Goal: Find specific page/section: Find specific page/section

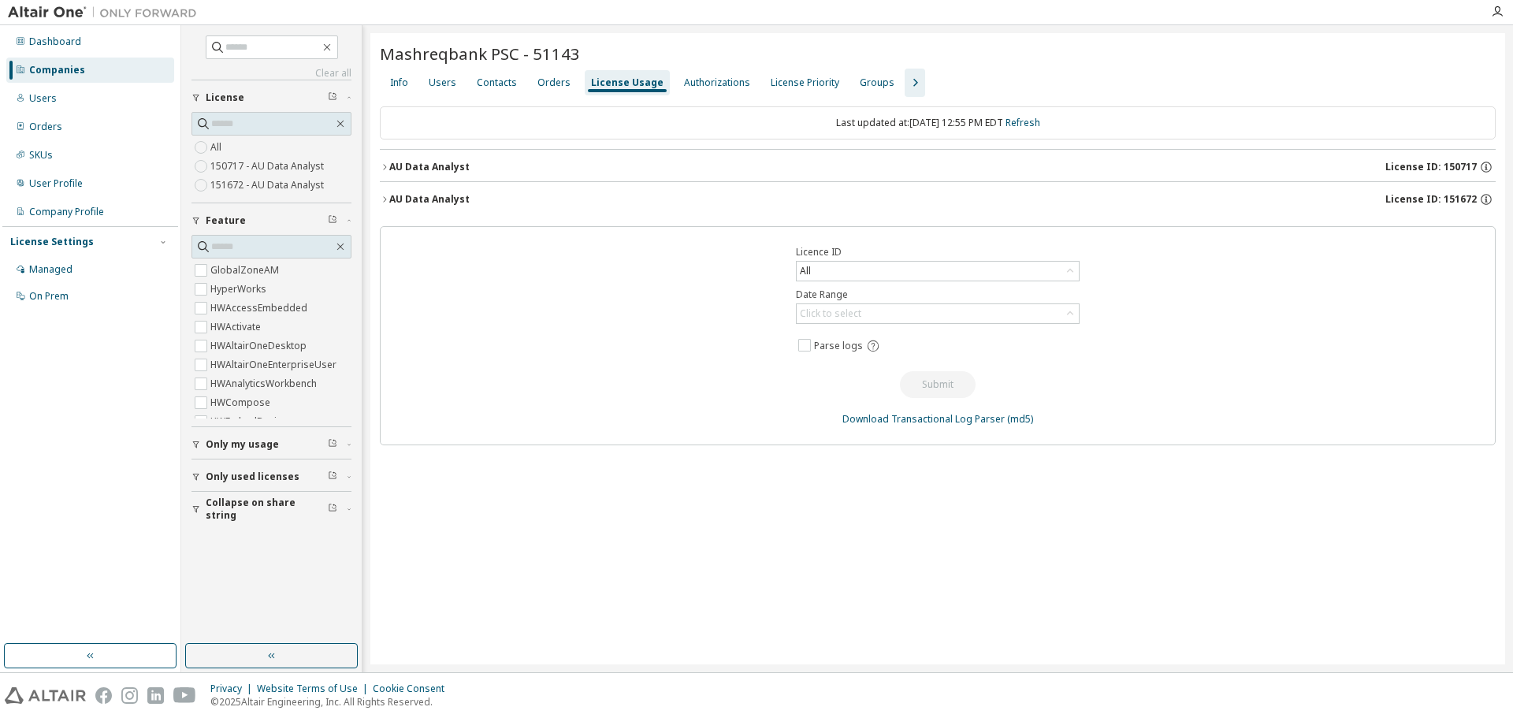
click at [70, 65] on div "Companies" at bounding box center [57, 70] width 56 height 13
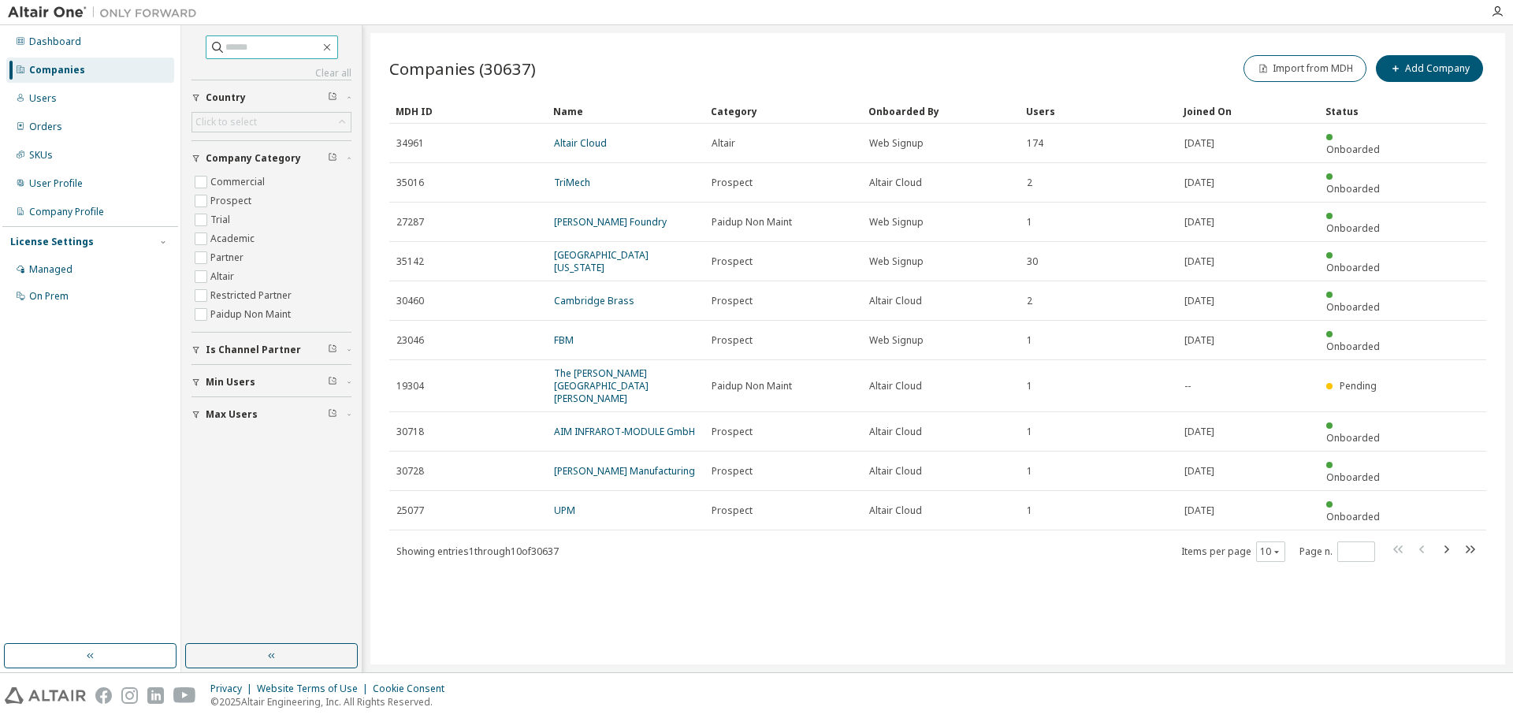
click at [225, 48] on input "text" at bounding box center [272, 47] width 95 height 16
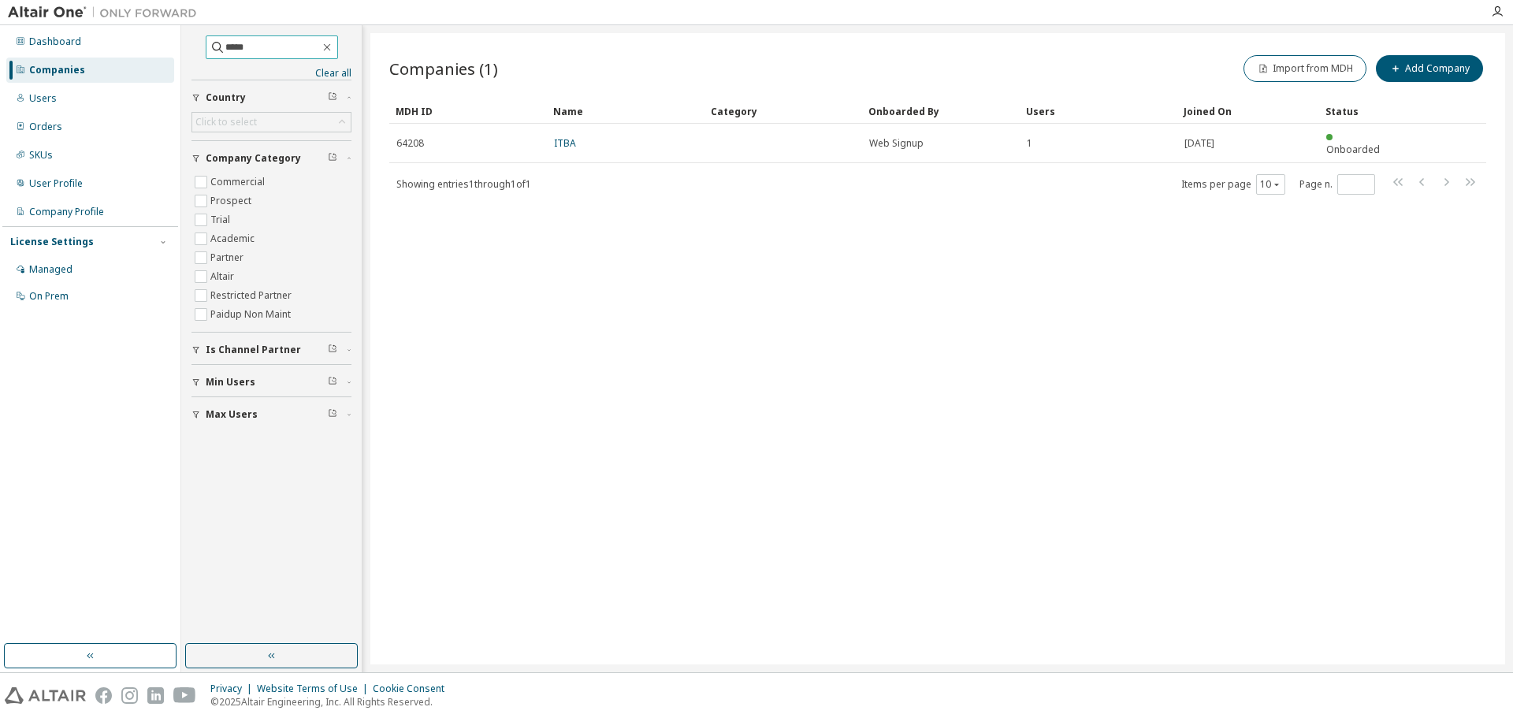
click at [249, 48] on input "*****" at bounding box center [272, 47] width 95 height 16
drag, startPoint x: 260, startPoint y: 51, endPoint x: 160, endPoint y: 52, distance: 100.1
click at [160, 52] on div "Dashboard Companies Users Orders SKUs User Profile Company Profile License Sett…" at bounding box center [756, 348] width 1513 height 647
paste input "**********"
type input "**********"
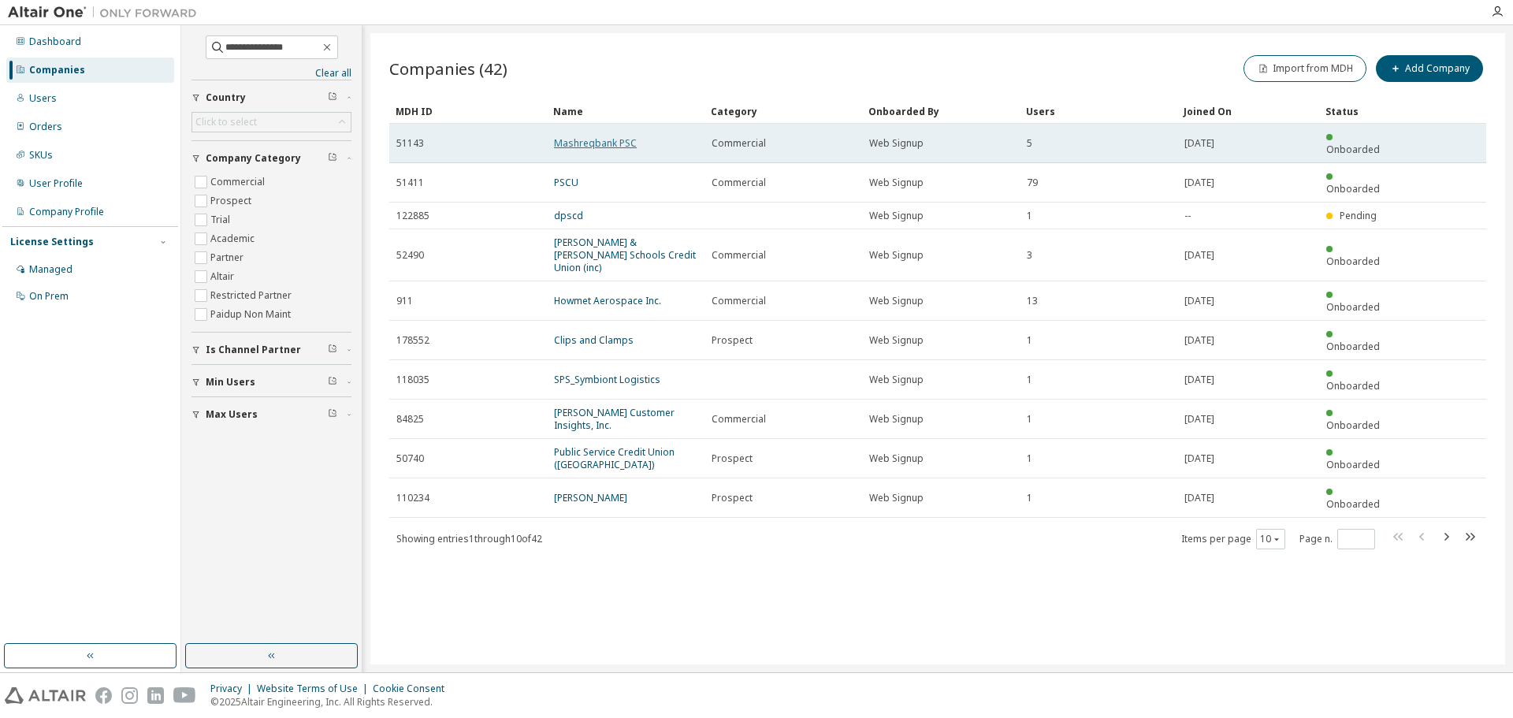
click at [618, 136] on link "Mashreqbank PSC" at bounding box center [595, 142] width 83 height 13
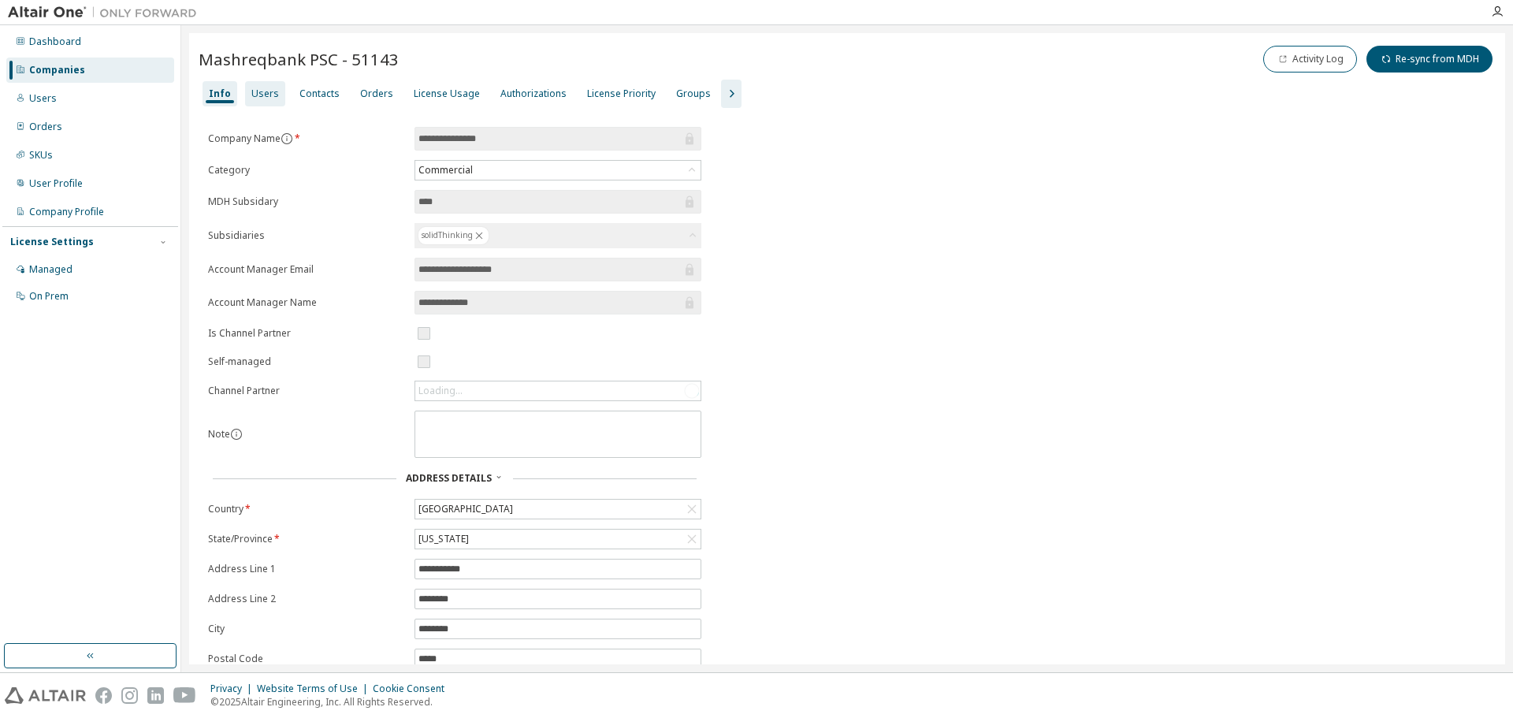
click at [273, 97] on div "Users" at bounding box center [265, 93] width 28 height 13
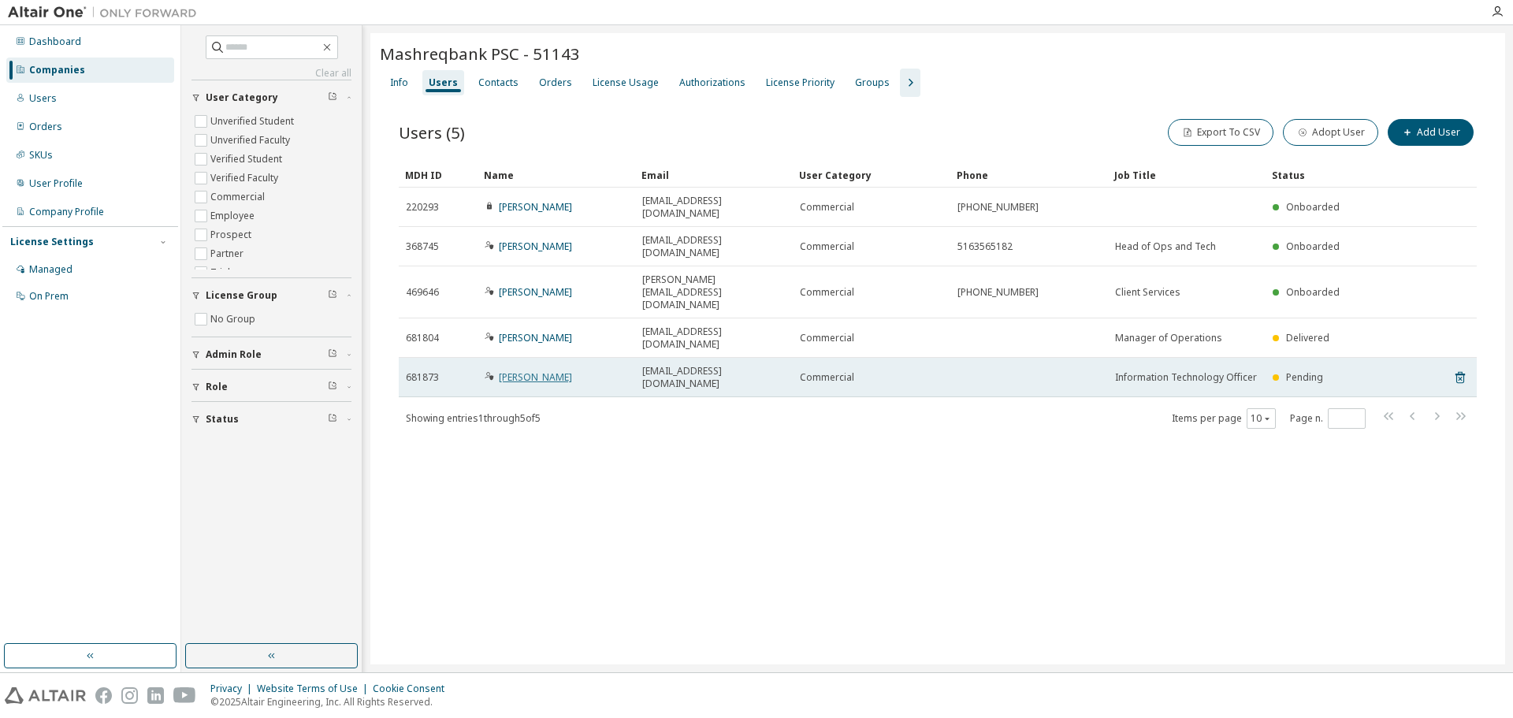
click at [535, 370] on link "[PERSON_NAME]" at bounding box center [535, 376] width 73 height 13
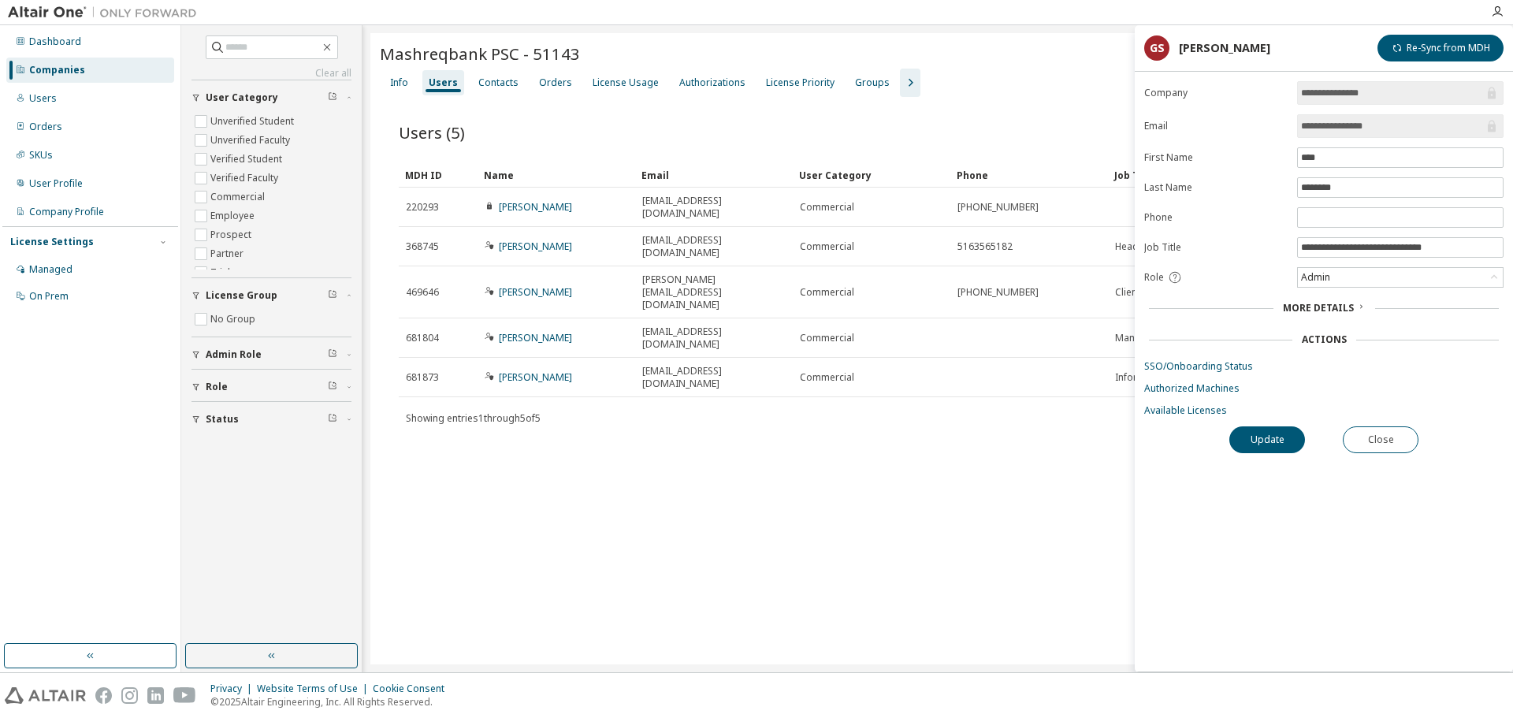
click at [1202, 373] on form "**********" at bounding box center [1323, 249] width 359 height 336
click at [1203, 368] on link "SSO/Onboarding Status" at bounding box center [1323, 366] width 359 height 13
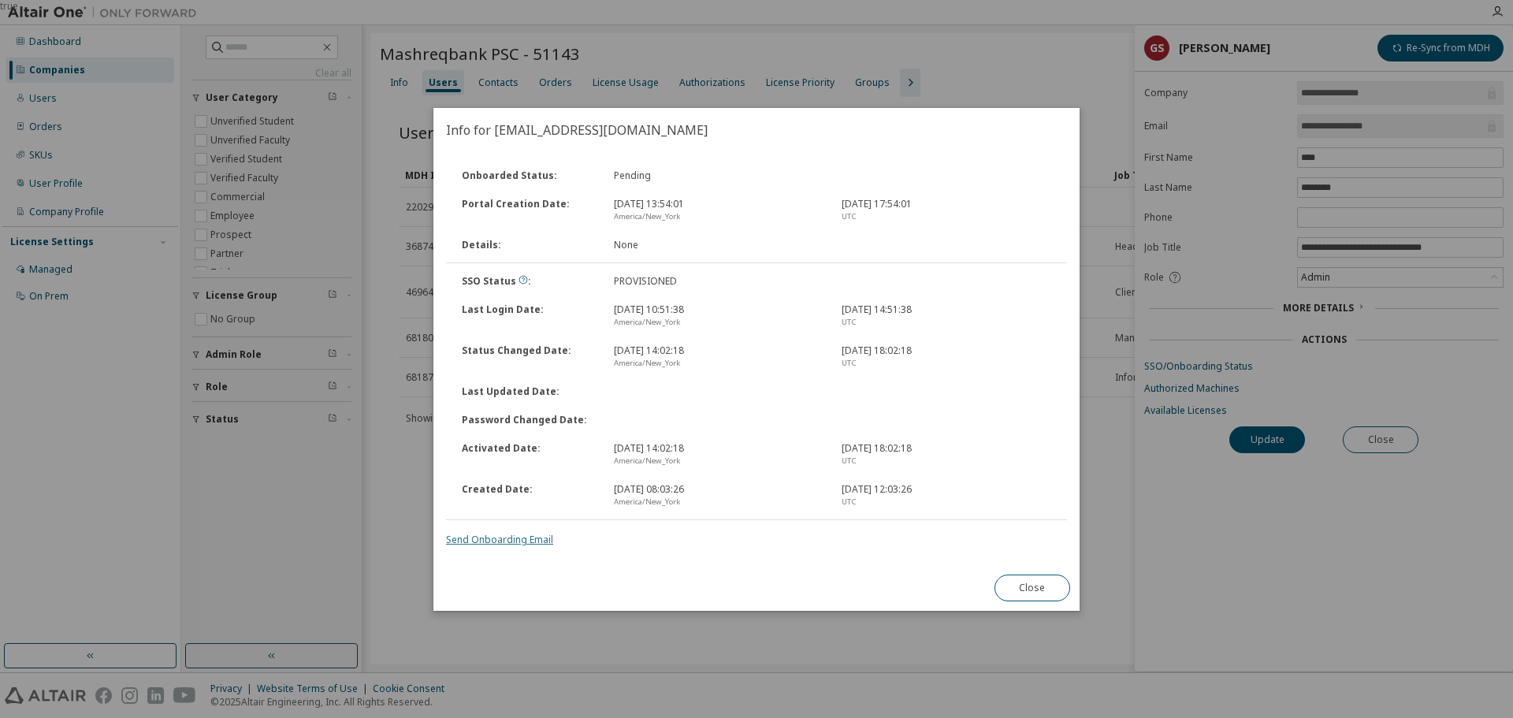
click at [484, 540] on link "Send Onboarding Email" at bounding box center [499, 539] width 107 height 13
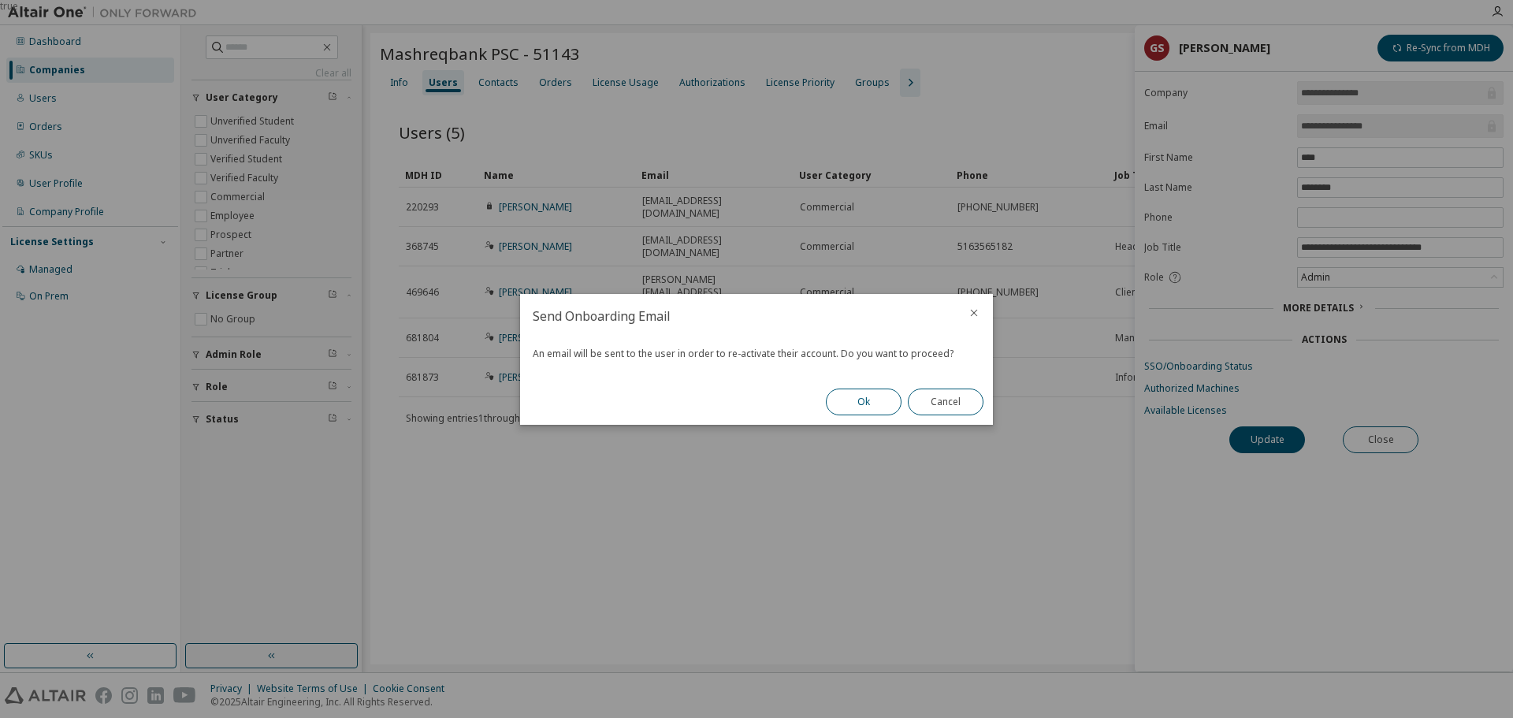
click at [849, 407] on button "Ok" at bounding box center [864, 401] width 76 height 27
drag, startPoint x: 944, startPoint y: 409, endPoint x: 943, endPoint y: 397, distance: 11.8
click at [944, 407] on button "Close" at bounding box center [946, 401] width 76 height 27
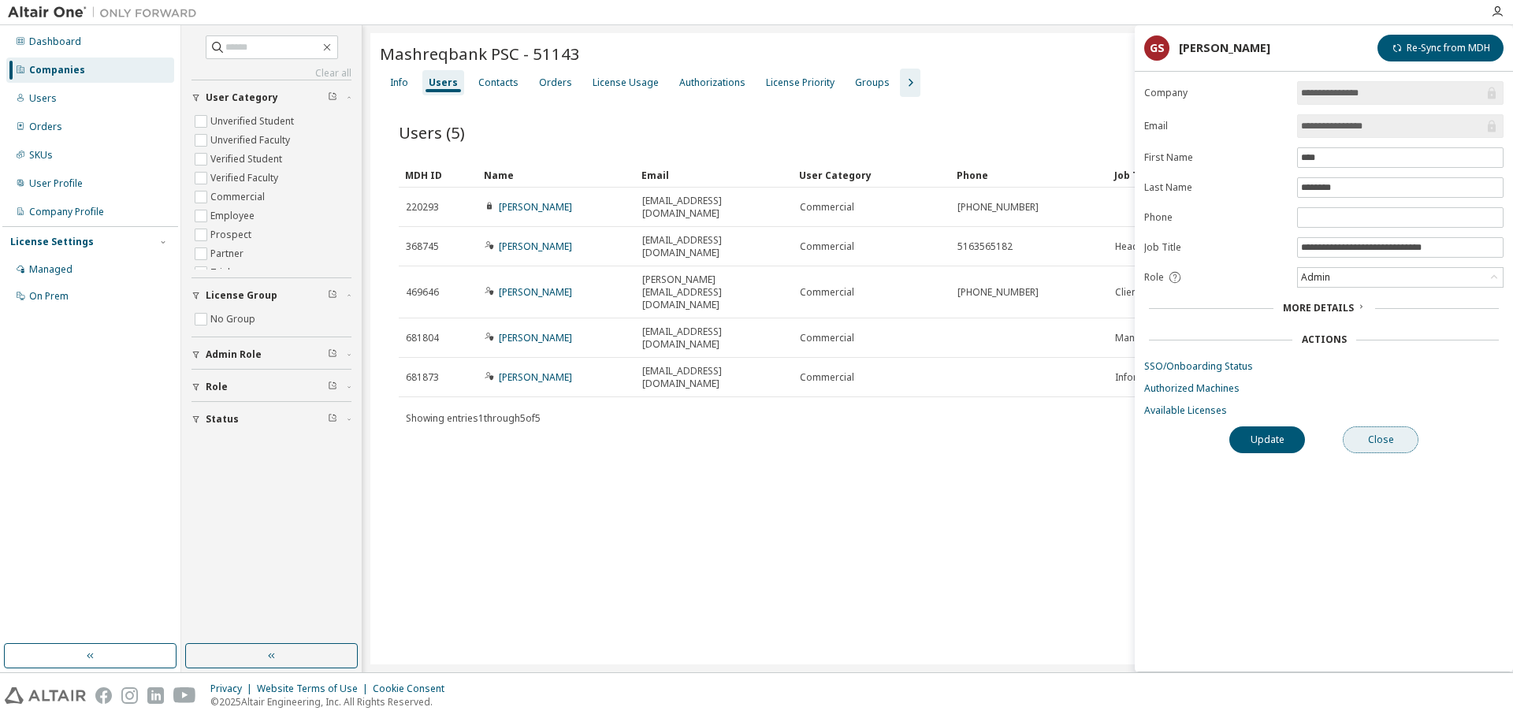
click at [1380, 441] on button "Close" at bounding box center [1380, 439] width 76 height 27
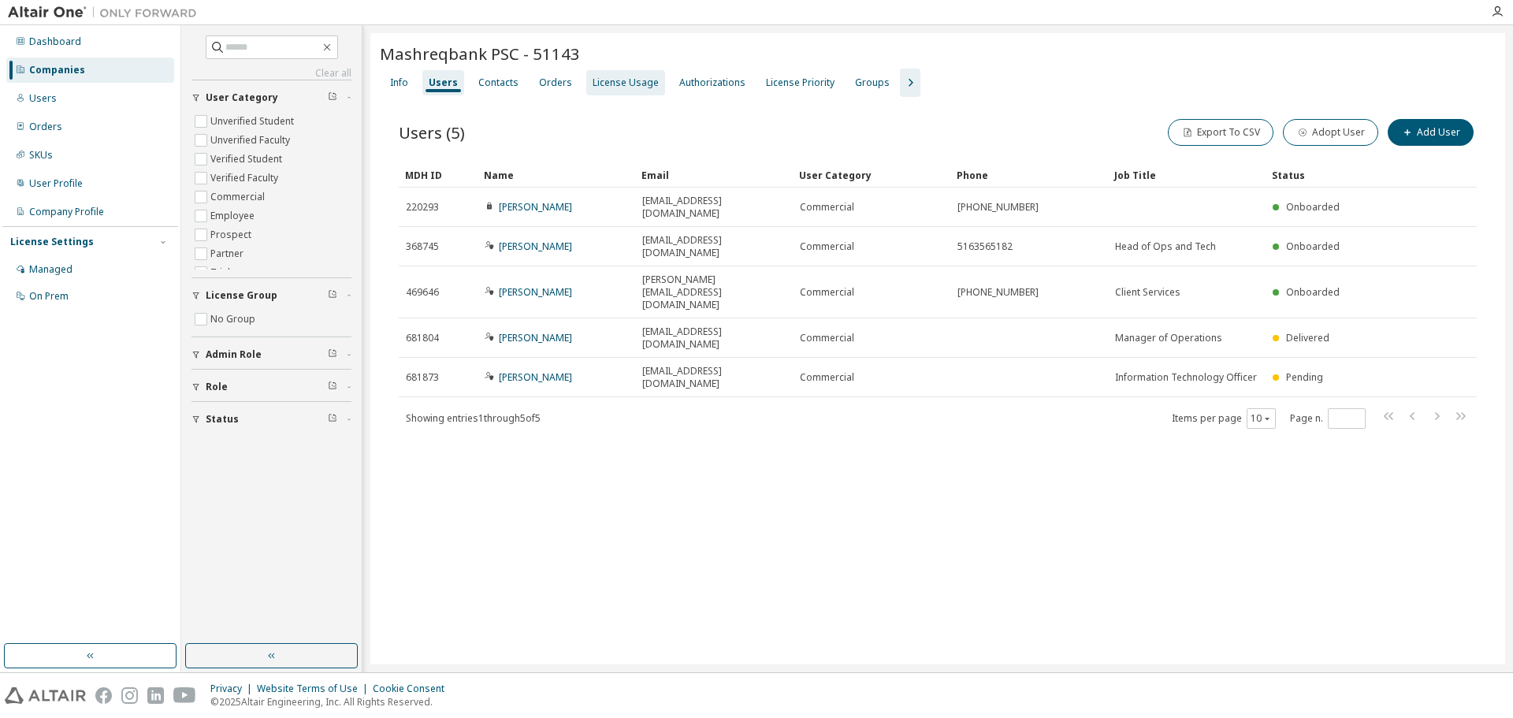
click at [618, 87] on div "License Usage" at bounding box center [625, 82] width 66 height 13
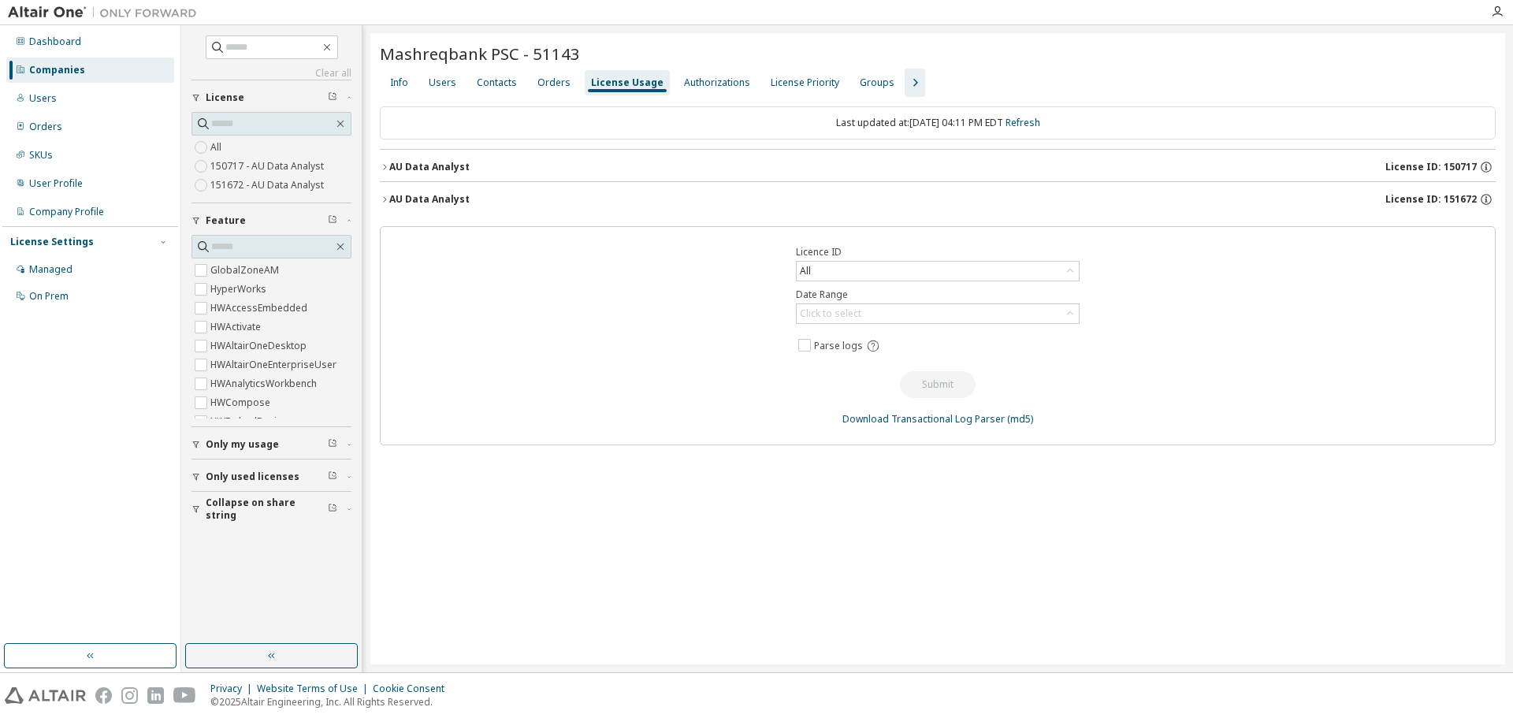
click at [462, 199] on div "AU Data Analyst" at bounding box center [429, 199] width 80 height 13
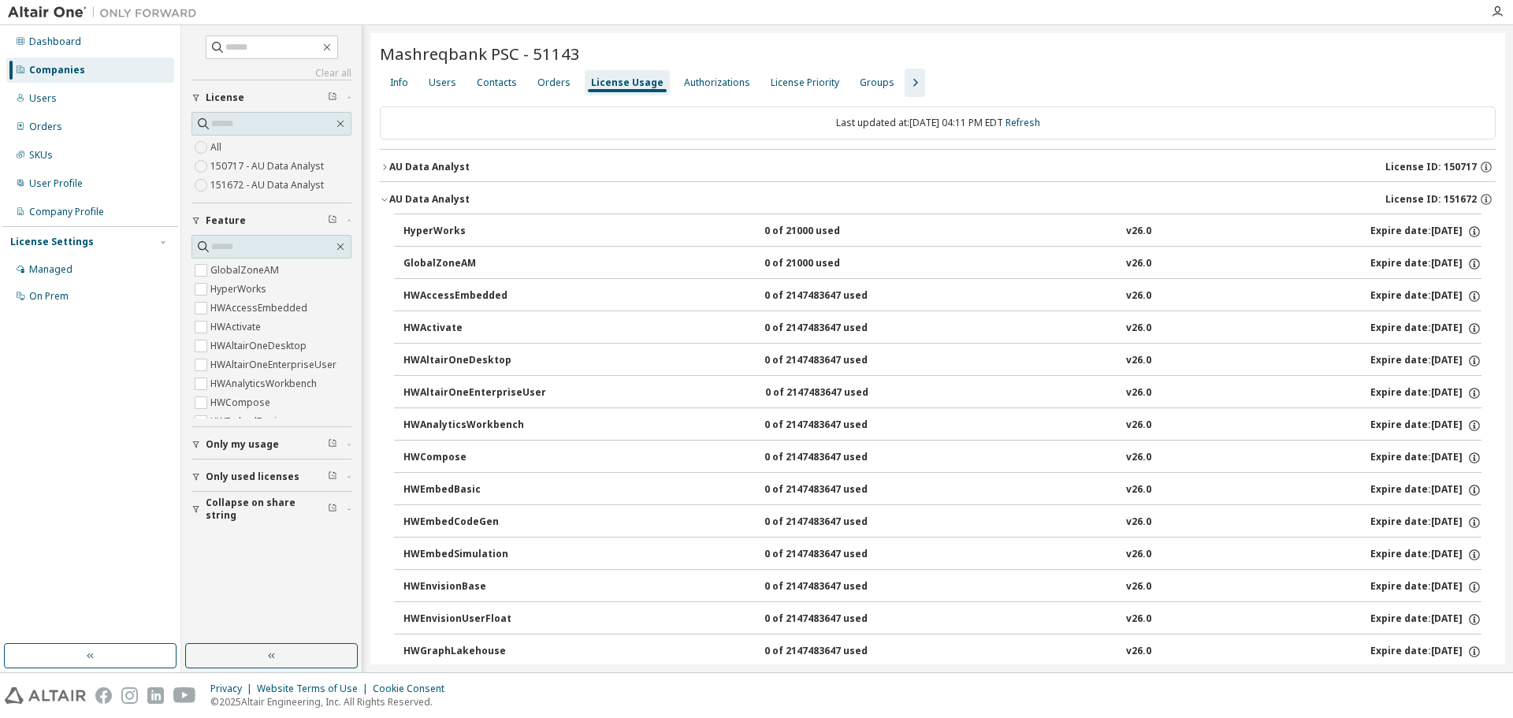
click at [451, 165] on div "AU Data Analyst" at bounding box center [429, 167] width 80 height 13
click at [444, 163] on div "AU Data Analyst" at bounding box center [429, 167] width 80 height 13
click at [385, 167] on icon "button" at bounding box center [384, 166] width 9 height 9
click at [392, 170] on div "AU Data Analyst" at bounding box center [429, 167] width 80 height 13
click at [391, 200] on div "AU Data Analyst" at bounding box center [429, 199] width 80 height 13
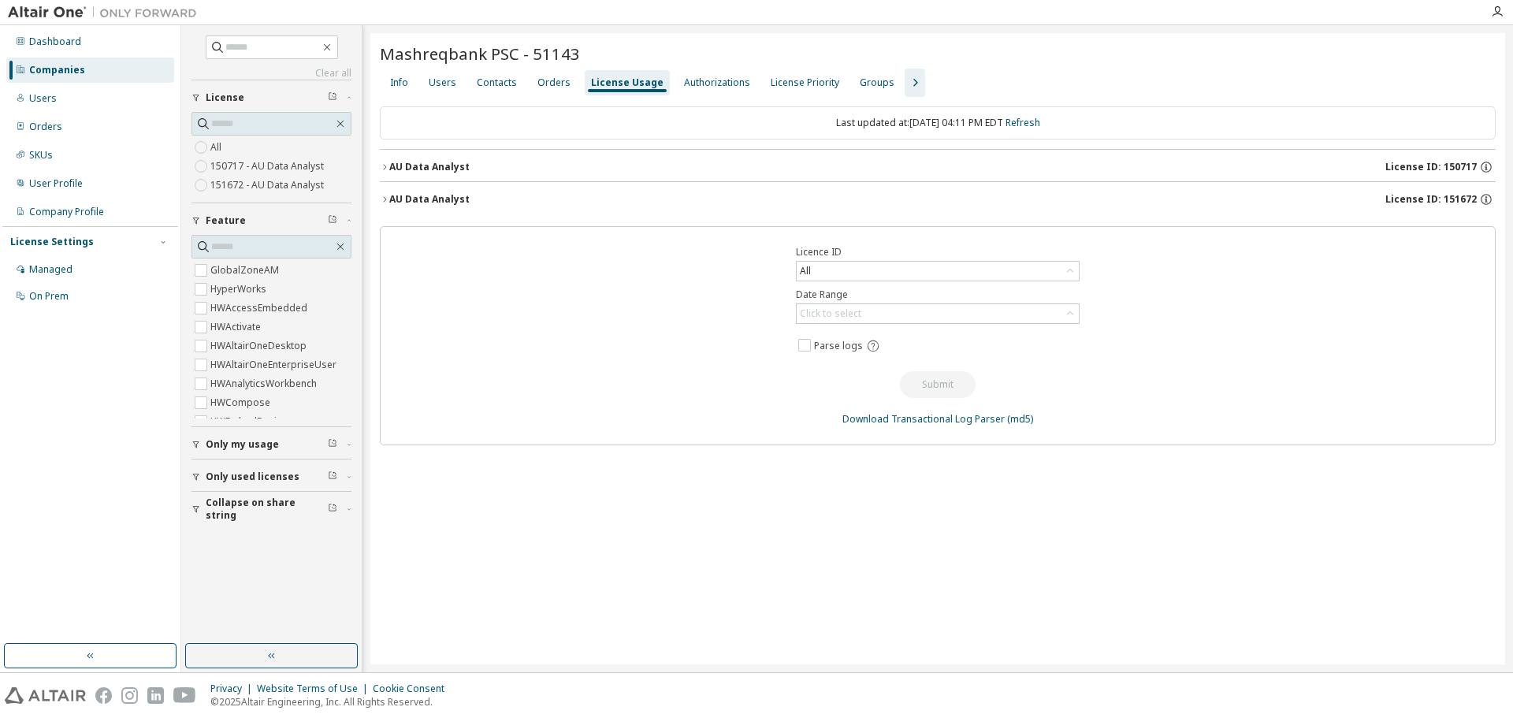
click at [391, 200] on div "AU Data Analyst" at bounding box center [429, 199] width 80 height 13
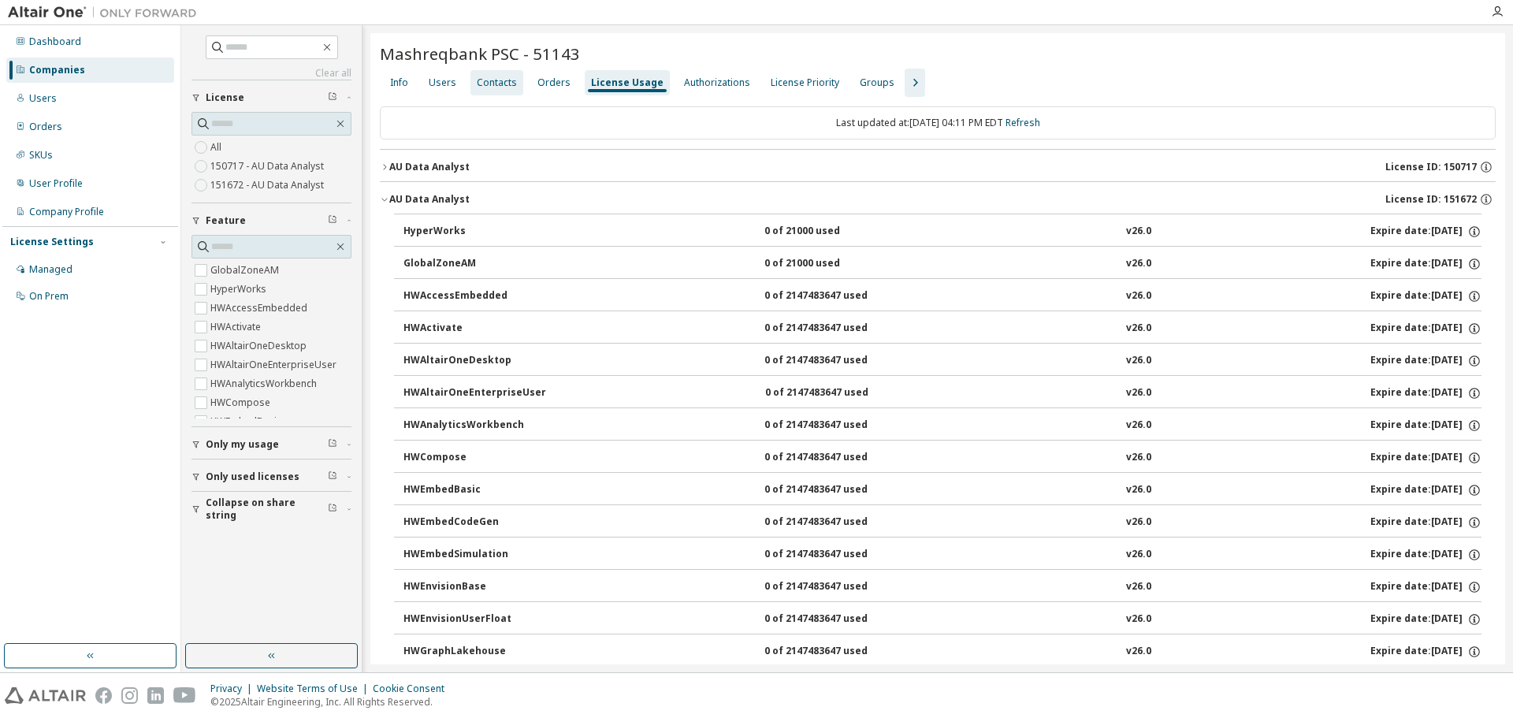
click at [498, 91] on div "Contacts" at bounding box center [496, 82] width 53 height 25
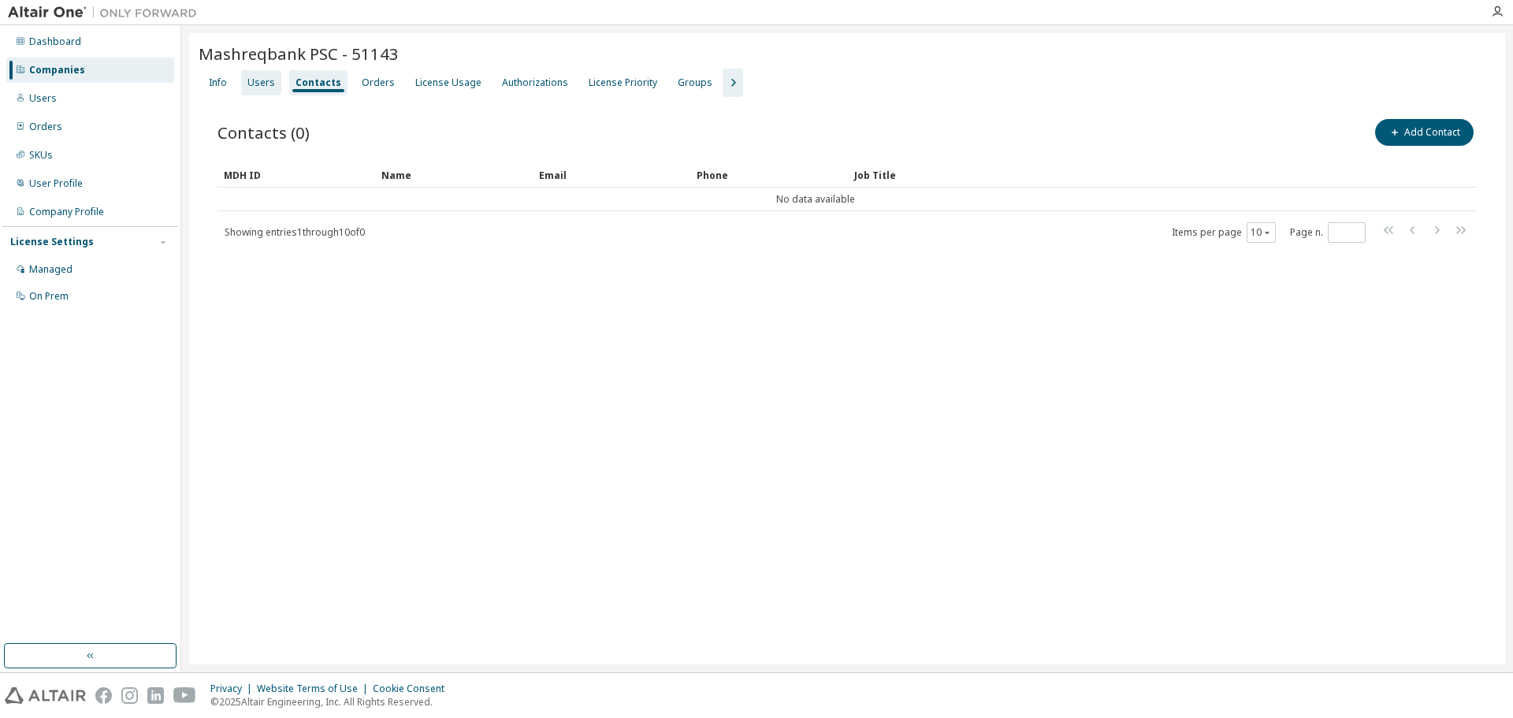
click at [265, 84] on div "Users" at bounding box center [261, 82] width 28 height 13
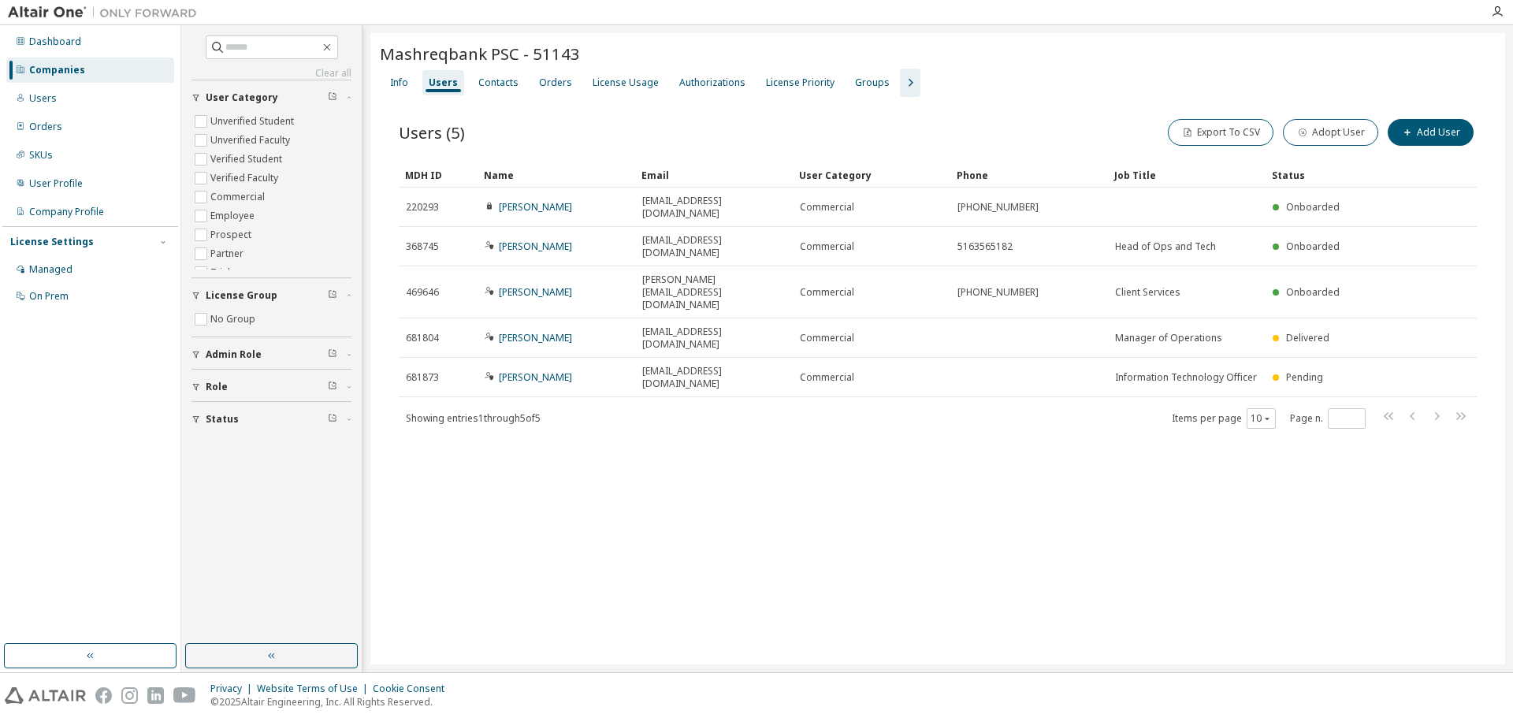
click at [540, 511] on div "Mashreqbank PSC - 51143 Clear Load Save Save As Field Operator Value Select fil…" at bounding box center [937, 348] width 1134 height 631
click at [803, 92] on div "License Priority" at bounding box center [799, 82] width 81 height 25
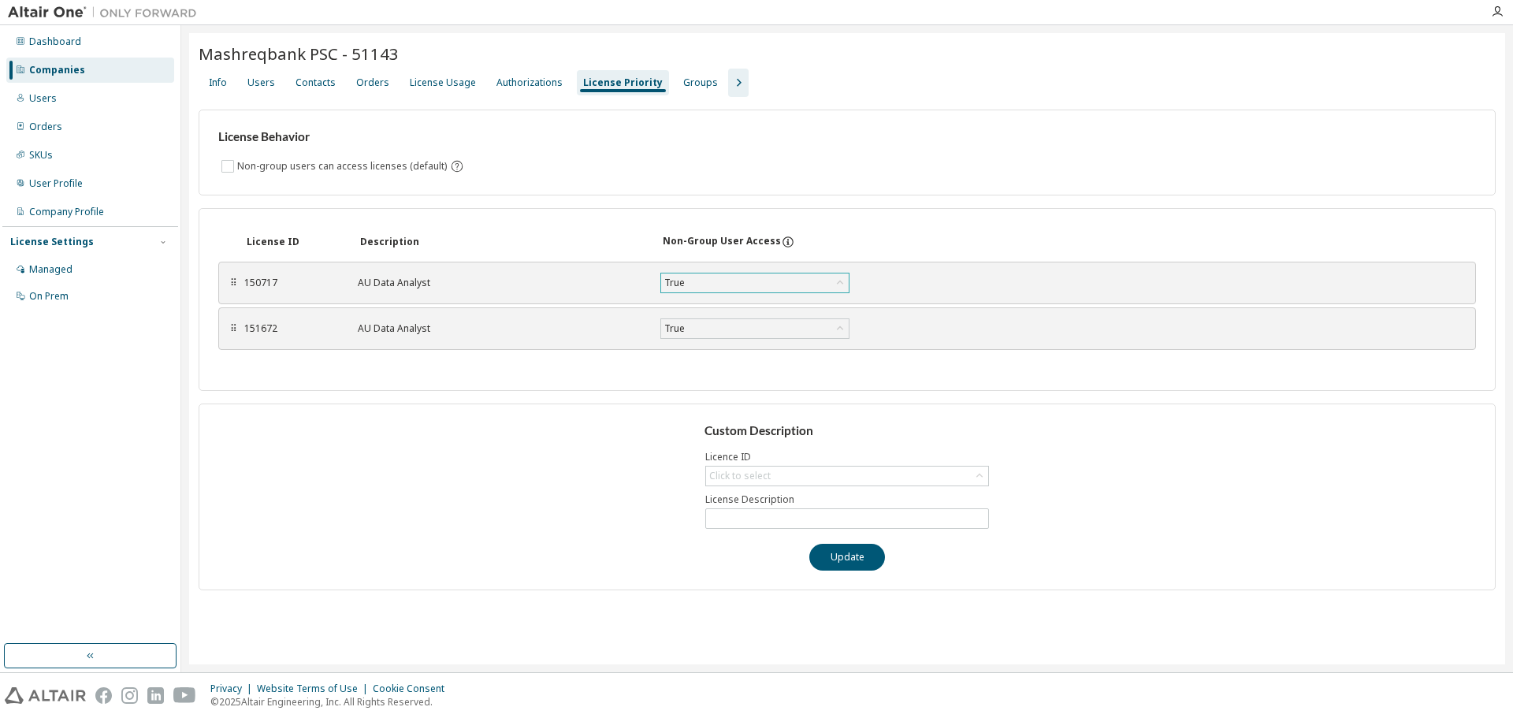
click at [734, 280] on div "True" at bounding box center [755, 282] width 188 height 19
click at [606, 213] on div "License ID Description Non-Group User Access ⠿ 150717 AU Data Analyst True Save…" at bounding box center [847, 299] width 1297 height 183
click at [848, 563] on button "Update" at bounding box center [847, 557] width 76 height 27
click at [263, 83] on div "Users" at bounding box center [261, 82] width 28 height 13
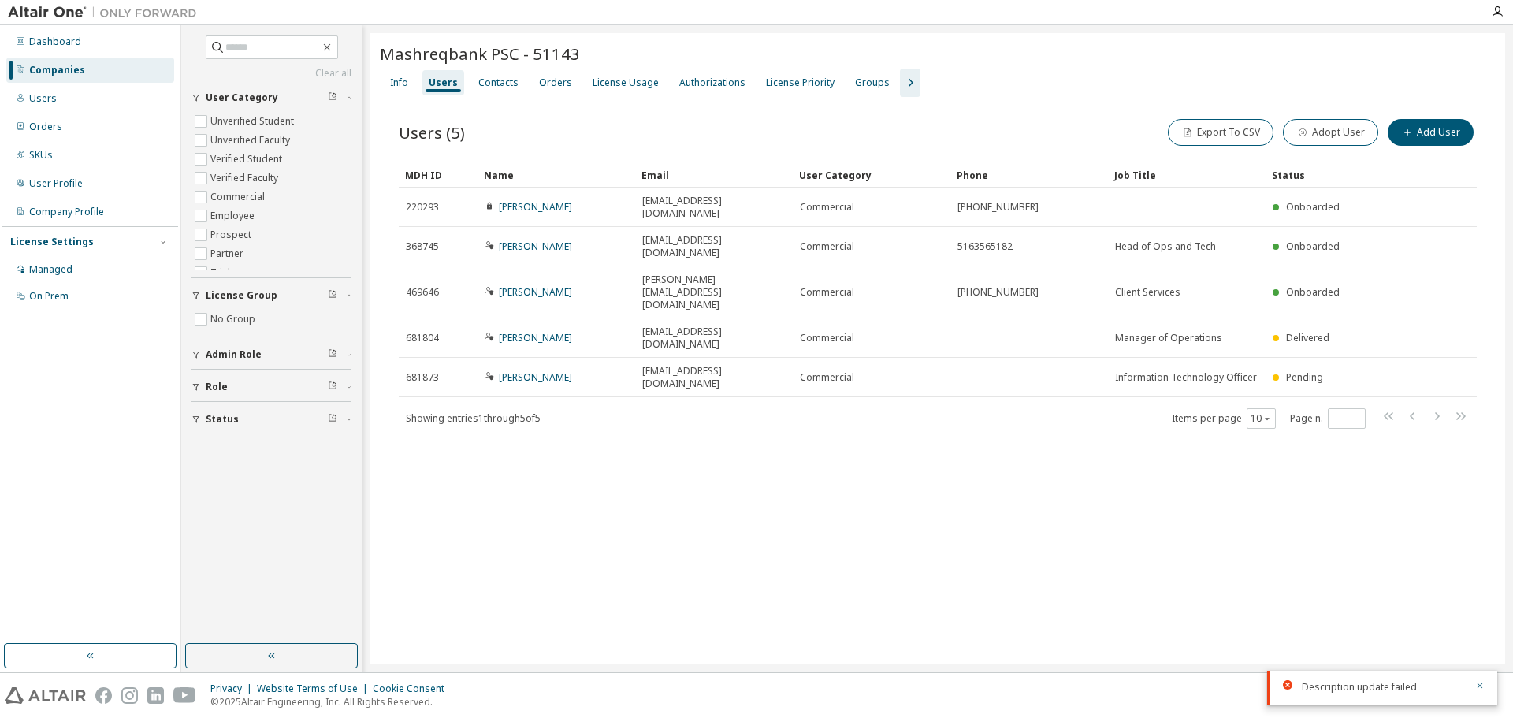
click at [624, 509] on div "Mashreqbank PSC - 51143 Clear Load Save Save As Field Operator Value Select fil…" at bounding box center [937, 348] width 1134 height 631
click at [719, 535] on div "Mashreqbank PSC - 51143 Clear Load Save Save As Field Operator Value Select fil…" at bounding box center [937, 348] width 1134 height 631
click at [758, 525] on div "Mashreqbank PSC - 51143 Clear Load Save Save As Field Operator Value Select fil…" at bounding box center [937, 348] width 1134 height 631
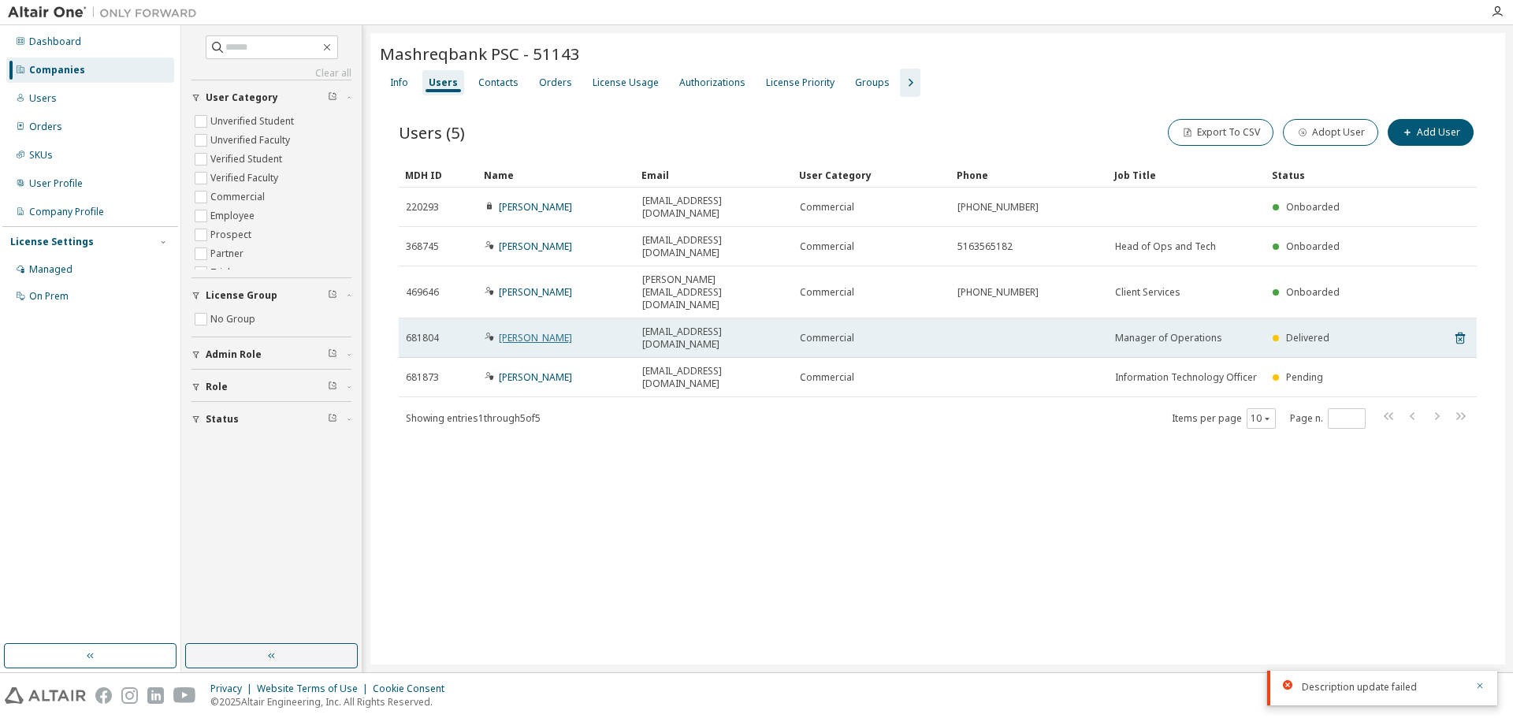
drag, startPoint x: 692, startPoint y: 471, endPoint x: 544, endPoint y: 277, distance: 244.5
click at [692, 467] on div "Mashreqbank PSC - 51143 Clear Load Save Save As Field Operator Value Select fil…" at bounding box center [937, 348] width 1134 height 631
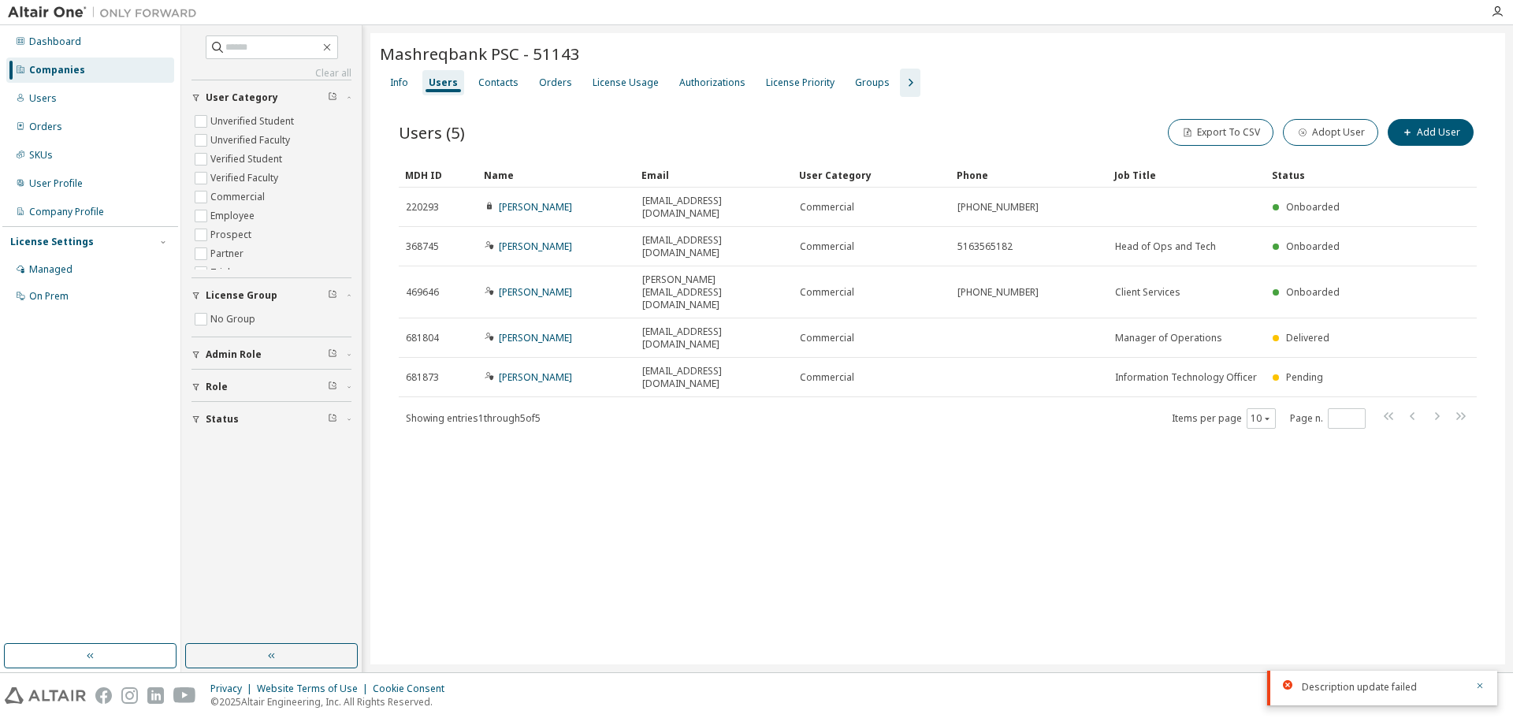
click at [750, 470] on div "Mashreqbank PSC - 51143 Clear Load Save Save As Field Operator Value Select fil…" at bounding box center [937, 348] width 1134 height 631
click at [500, 426] on div "Mashreqbank PSC - 51143 Clear Load Save Save As Field Operator Value Select fil…" at bounding box center [937, 348] width 1134 height 631
click at [597, 476] on div "Mashreqbank PSC - 51143 Clear Load Save Save As Field Operator Value Select fil…" at bounding box center [937, 348] width 1134 height 631
drag, startPoint x: 637, startPoint y: 89, endPoint x: 633, endPoint y: 60, distance: 29.3
click at [634, 80] on div "License Usage" at bounding box center [625, 82] width 79 height 25
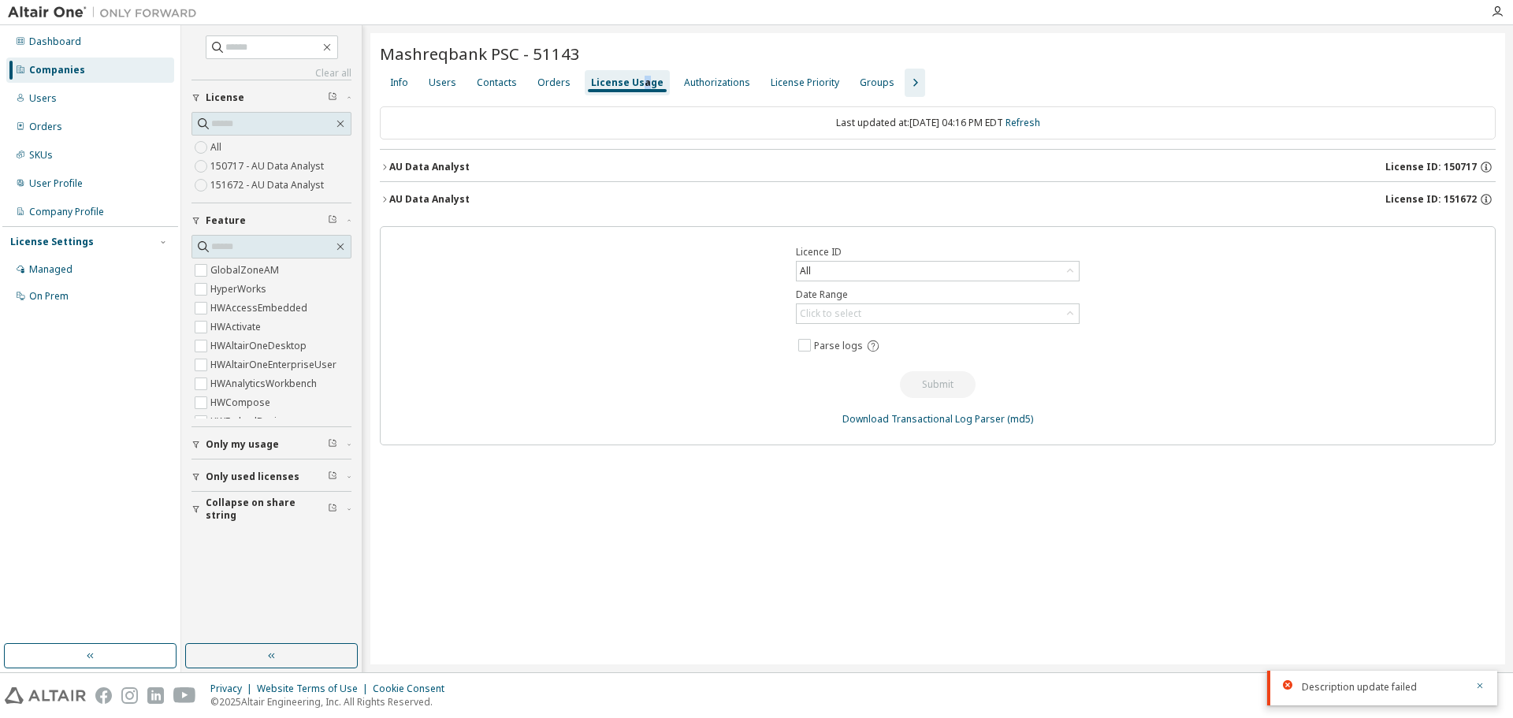
drag, startPoint x: 439, startPoint y: 166, endPoint x: 453, endPoint y: 159, distance: 15.9
click at [440, 166] on div "AU Data Analyst" at bounding box center [429, 167] width 80 height 13
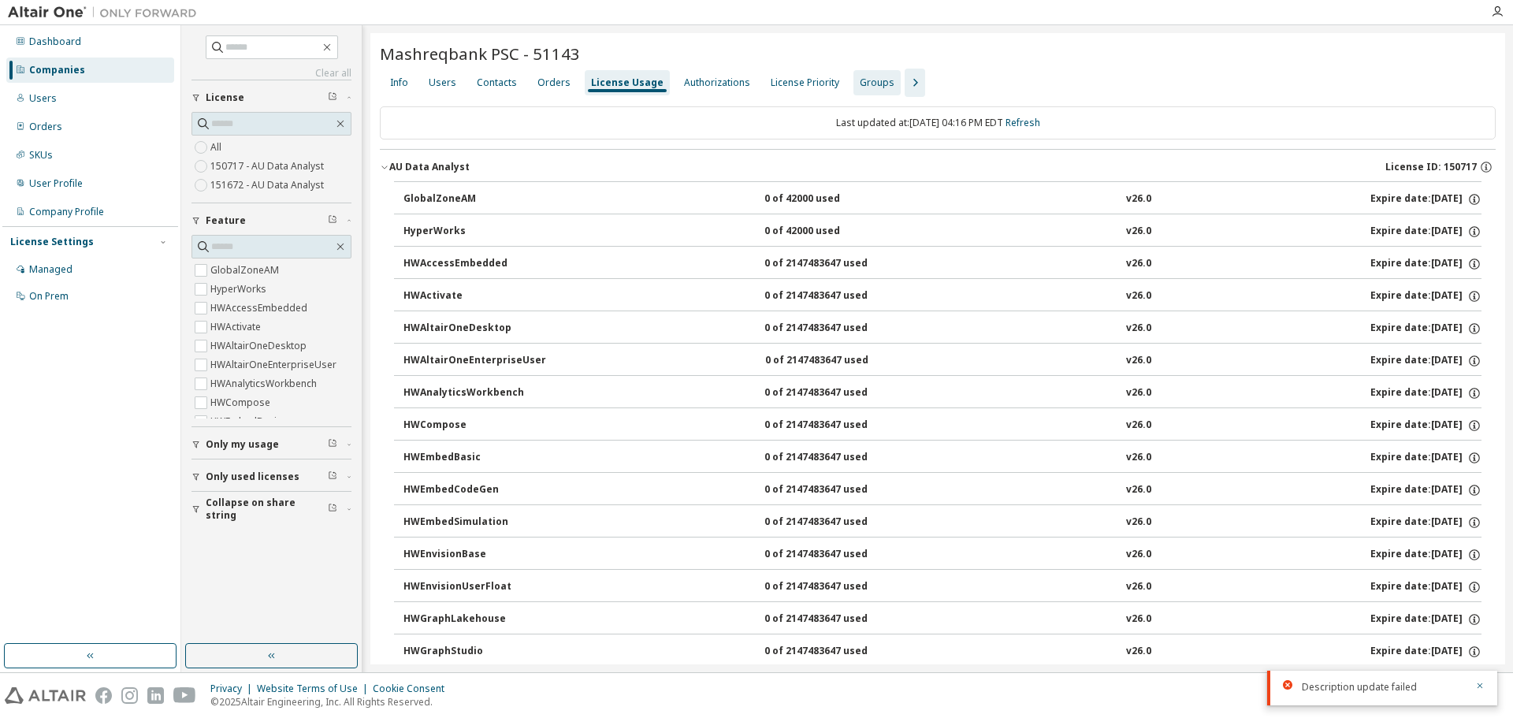
click at [860, 83] on div "Groups" at bounding box center [877, 82] width 35 height 13
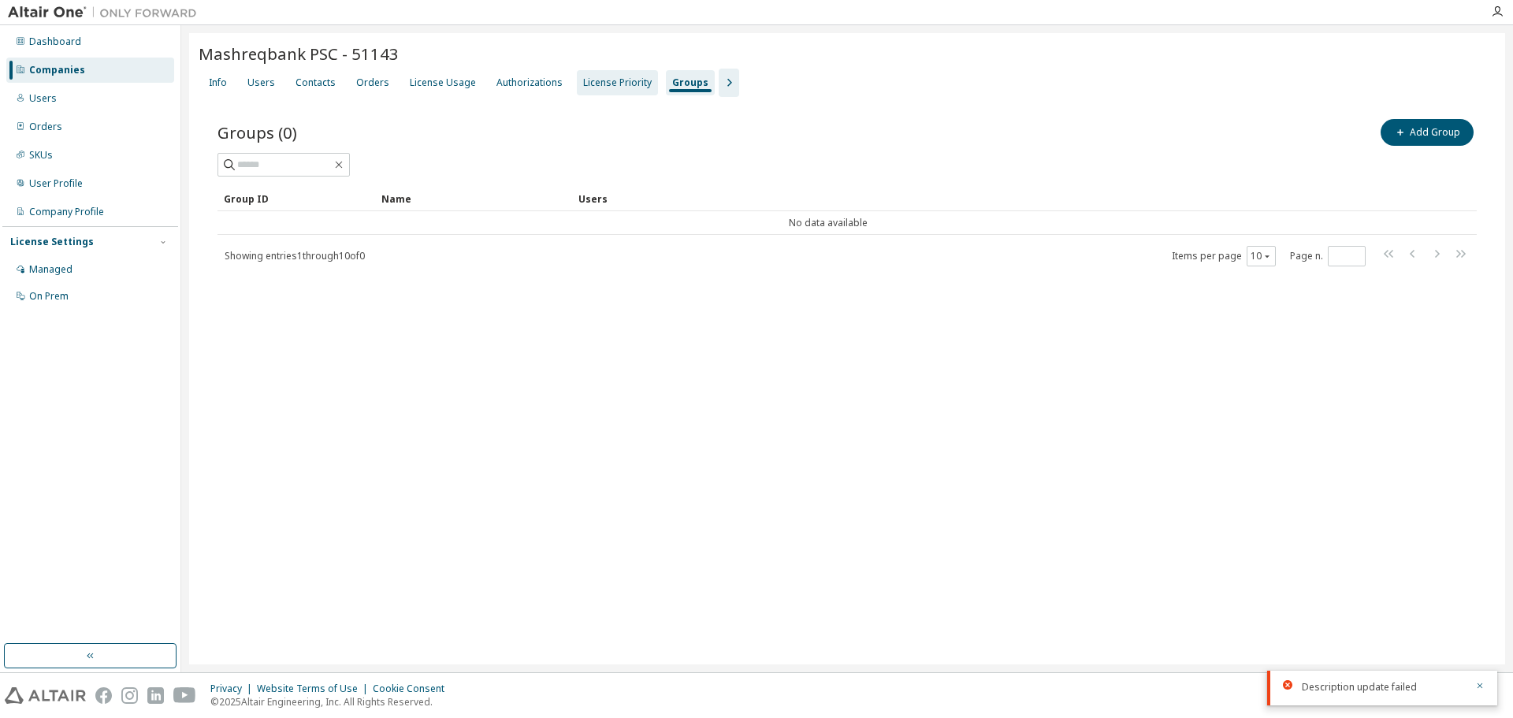
click at [589, 84] on div "License Priority" at bounding box center [617, 82] width 69 height 13
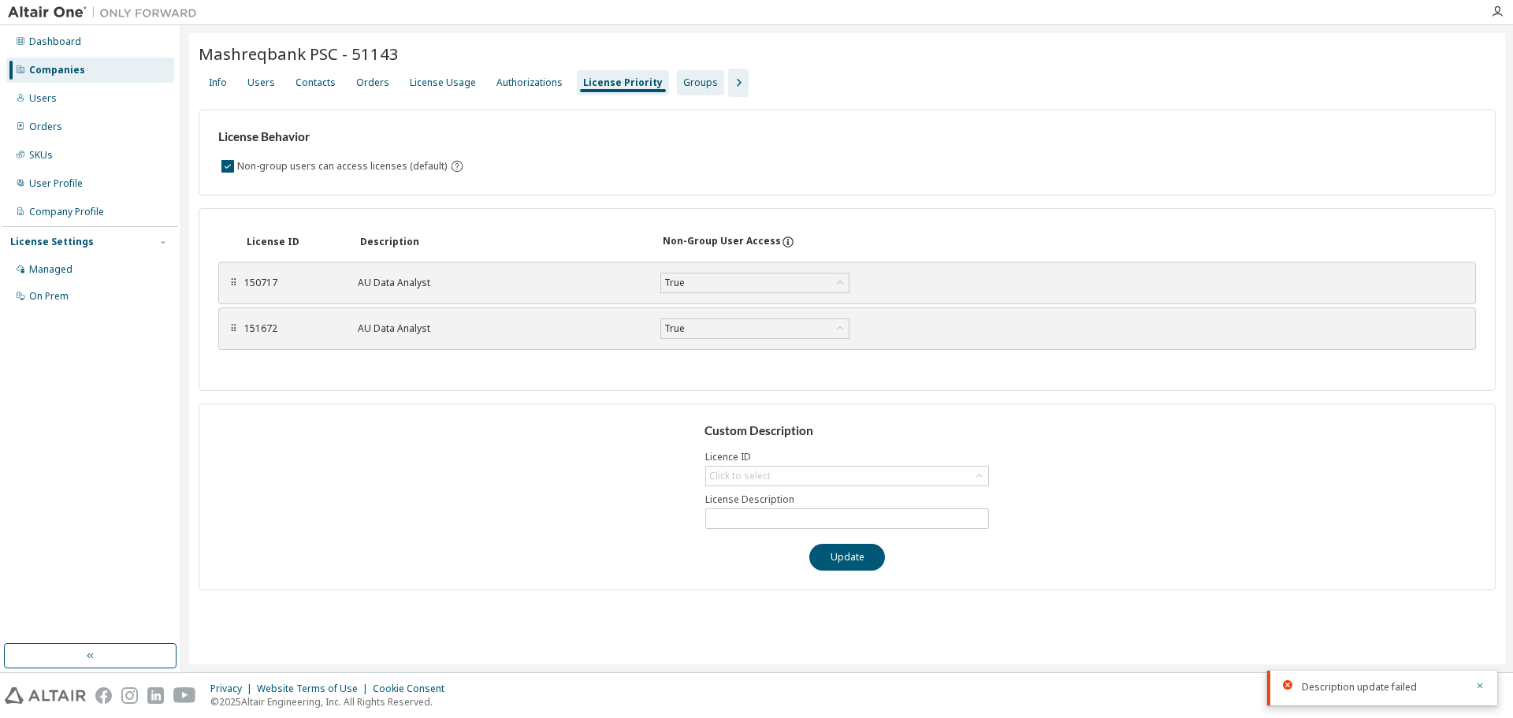
click at [683, 87] on div "Groups" at bounding box center [700, 82] width 35 height 13
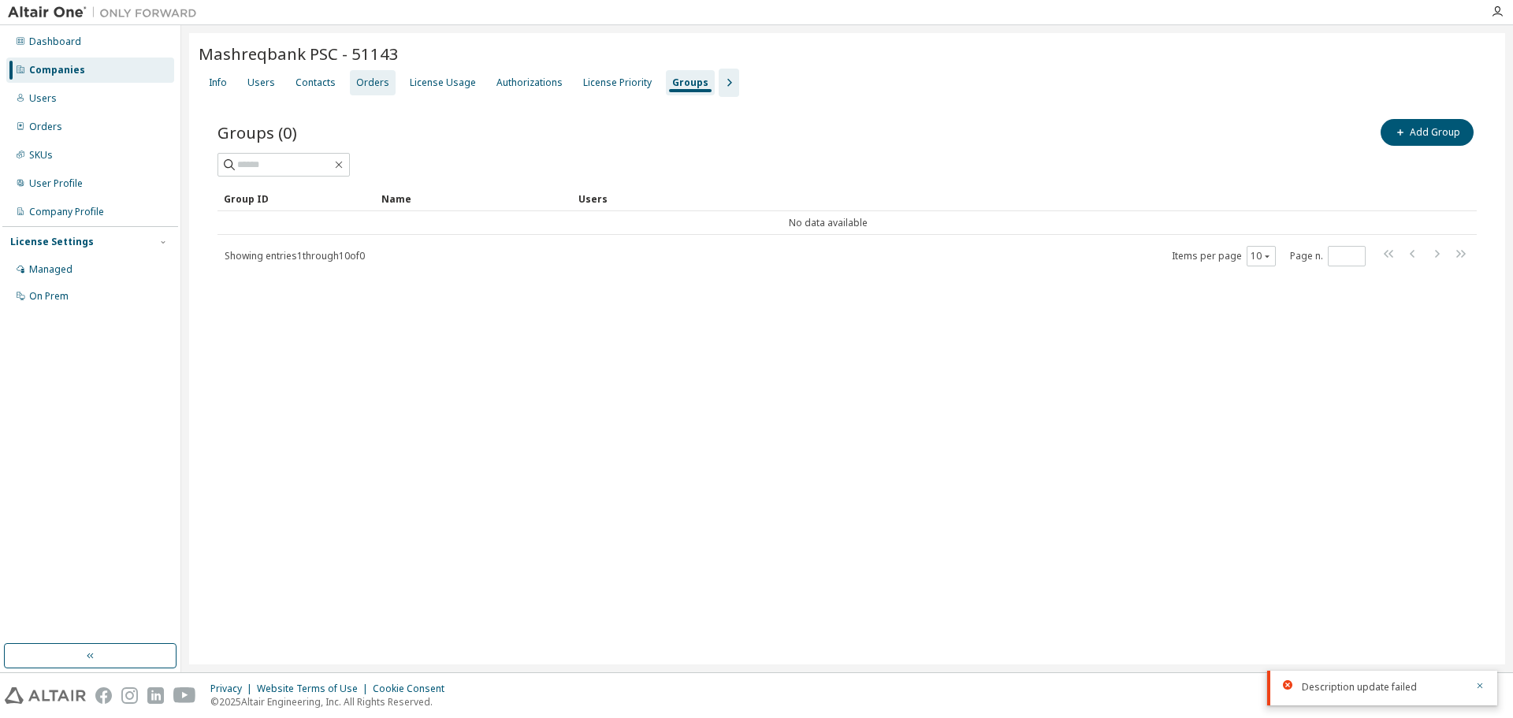
click at [358, 84] on div "Orders" at bounding box center [372, 82] width 33 height 13
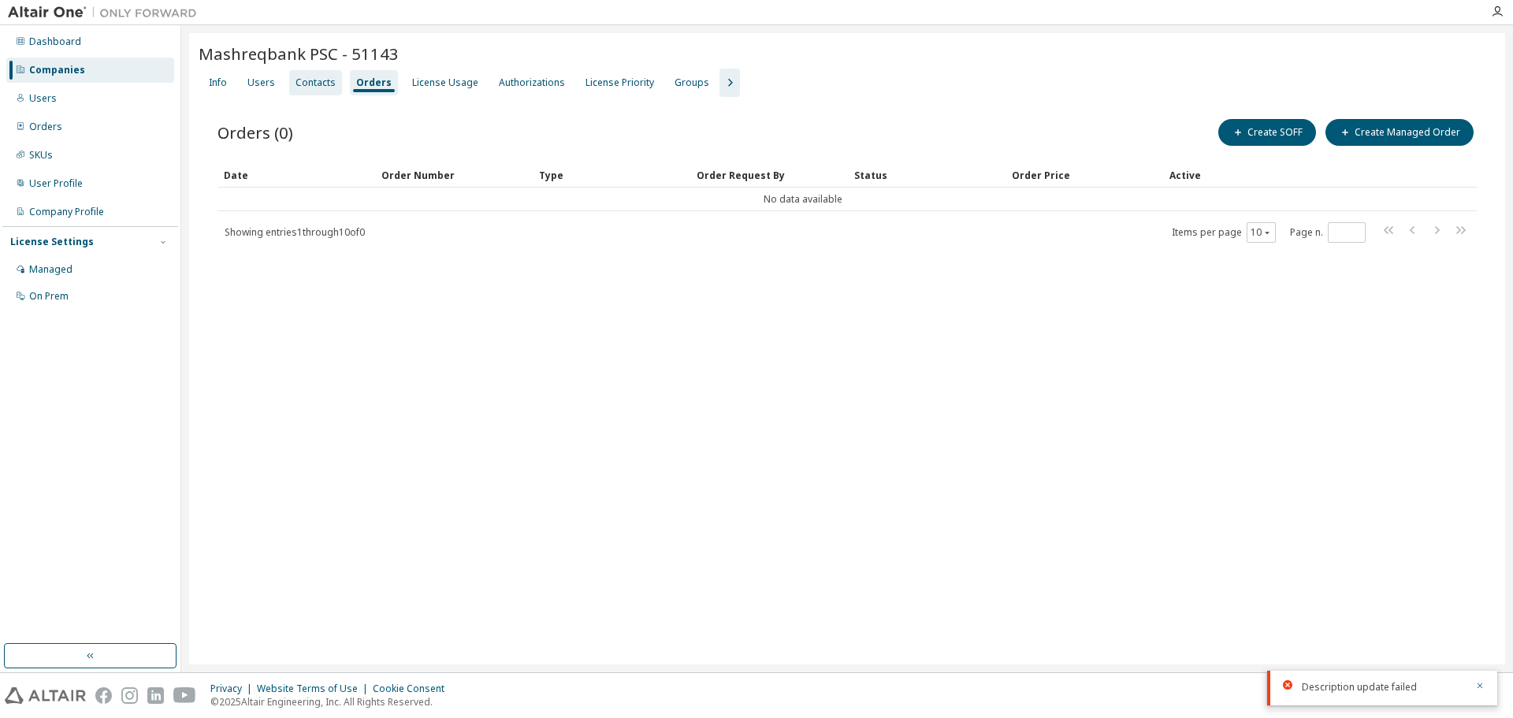
click at [311, 79] on div "Contacts" at bounding box center [315, 82] width 40 height 13
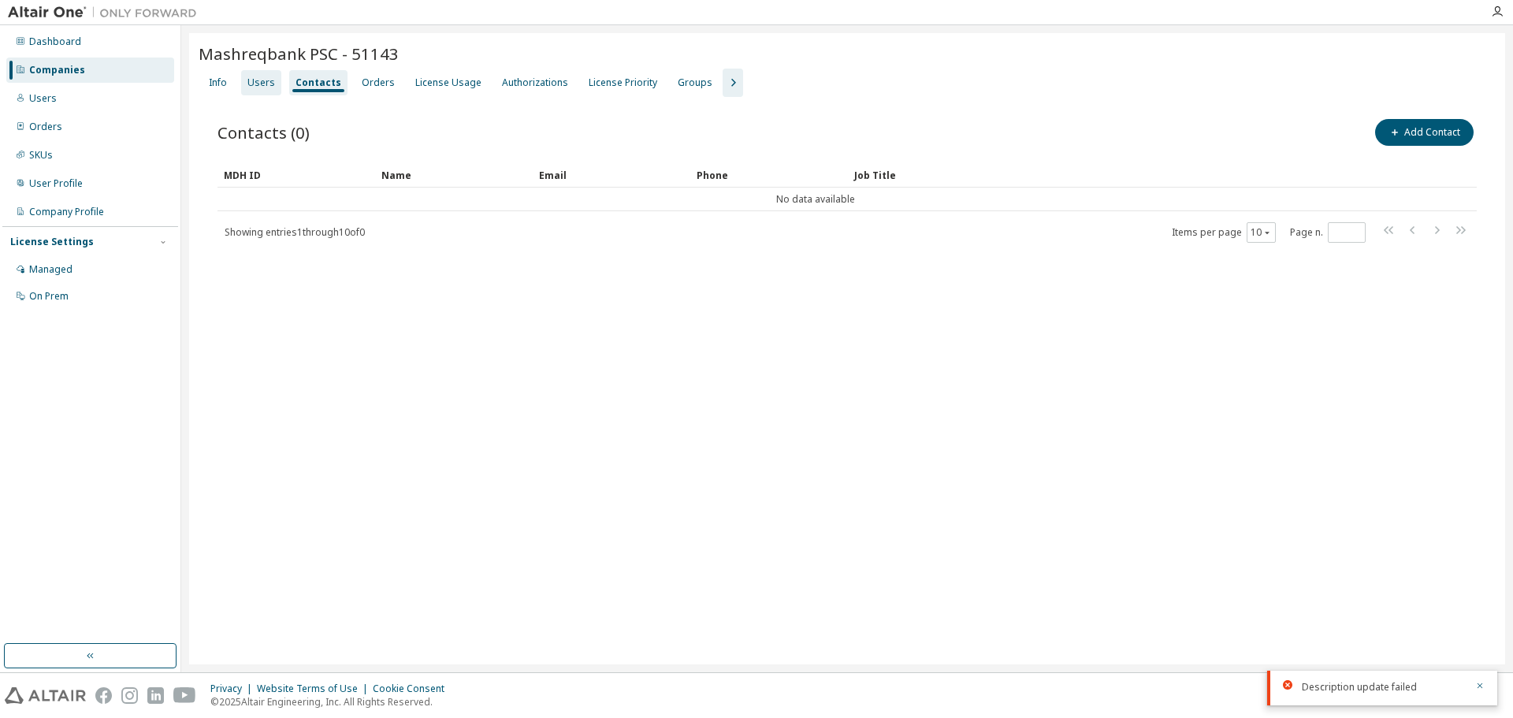
click at [264, 91] on div "Users" at bounding box center [261, 82] width 40 height 25
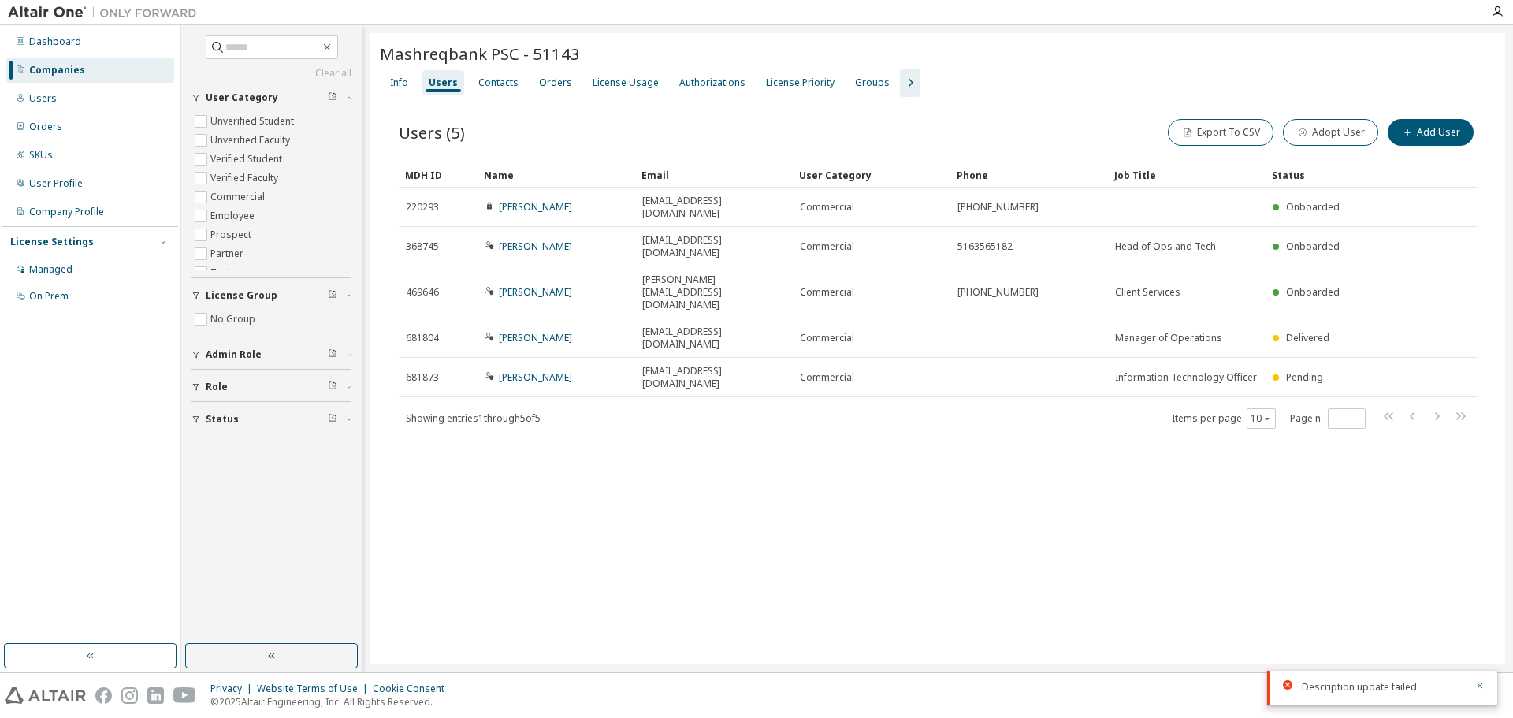
click at [604, 542] on div "Mashreqbank PSC - 51143 Clear Load Save Save As Field Operator Value Select fil…" at bounding box center [937, 348] width 1134 height 631
click at [1481, 688] on icon "button" at bounding box center [1479, 685] width 9 height 9
click at [1014, 588] on div "Mashreqbank PSC - 51143 Clear Load Save Save As Field Operator Value Select fil…" at bounding box center [937, 348] width 1134 height 631
click at [1082, 590] on div "Mashreqbank PSC - 51143 Clear Load Save Save As Field Operator Value Select fil…" at bounding box center [937, 348] width 1134 height 631
click at [488, 79] on div "Contacts" at bounding box center [498, 82] width 40 height 13
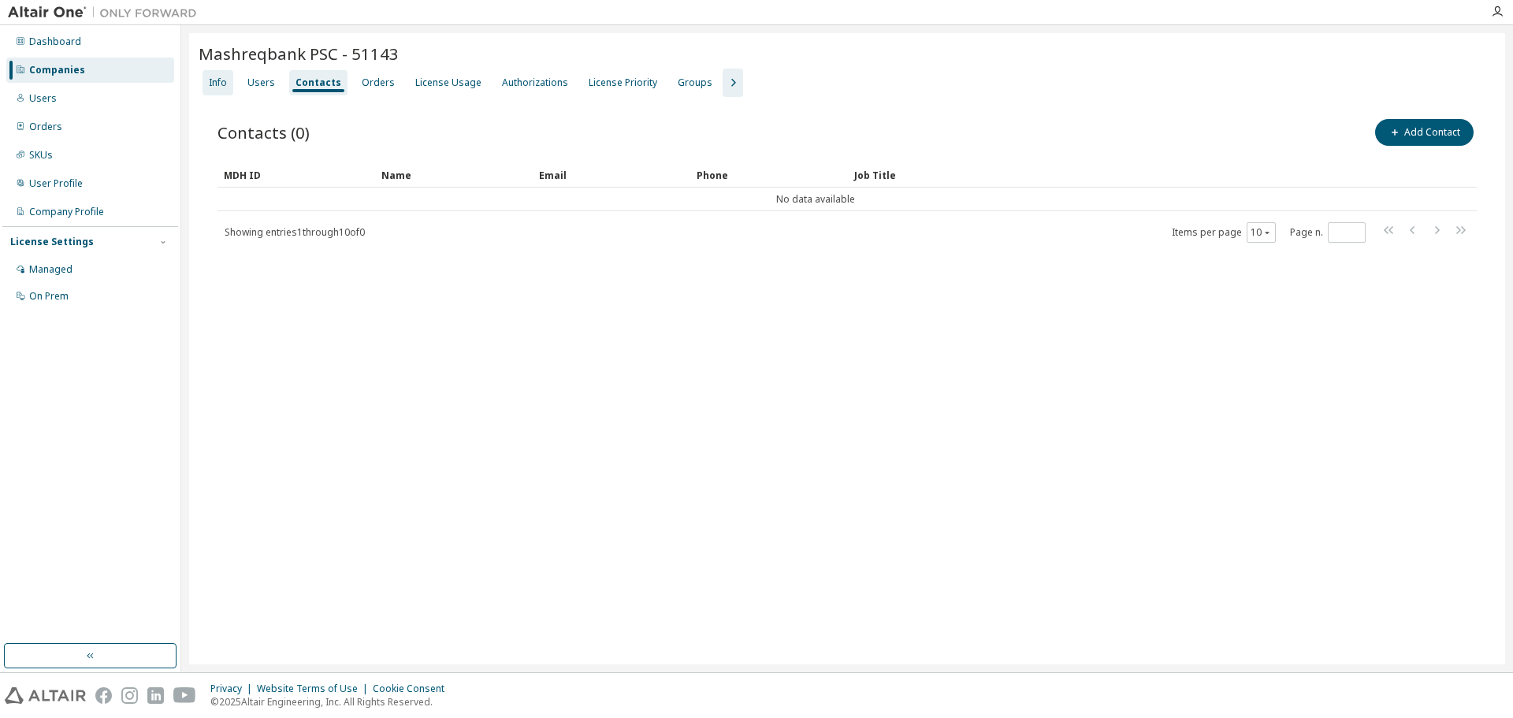
click at [218, 84] on div "Info" at bounding box center [218, 82] width 18 height 13
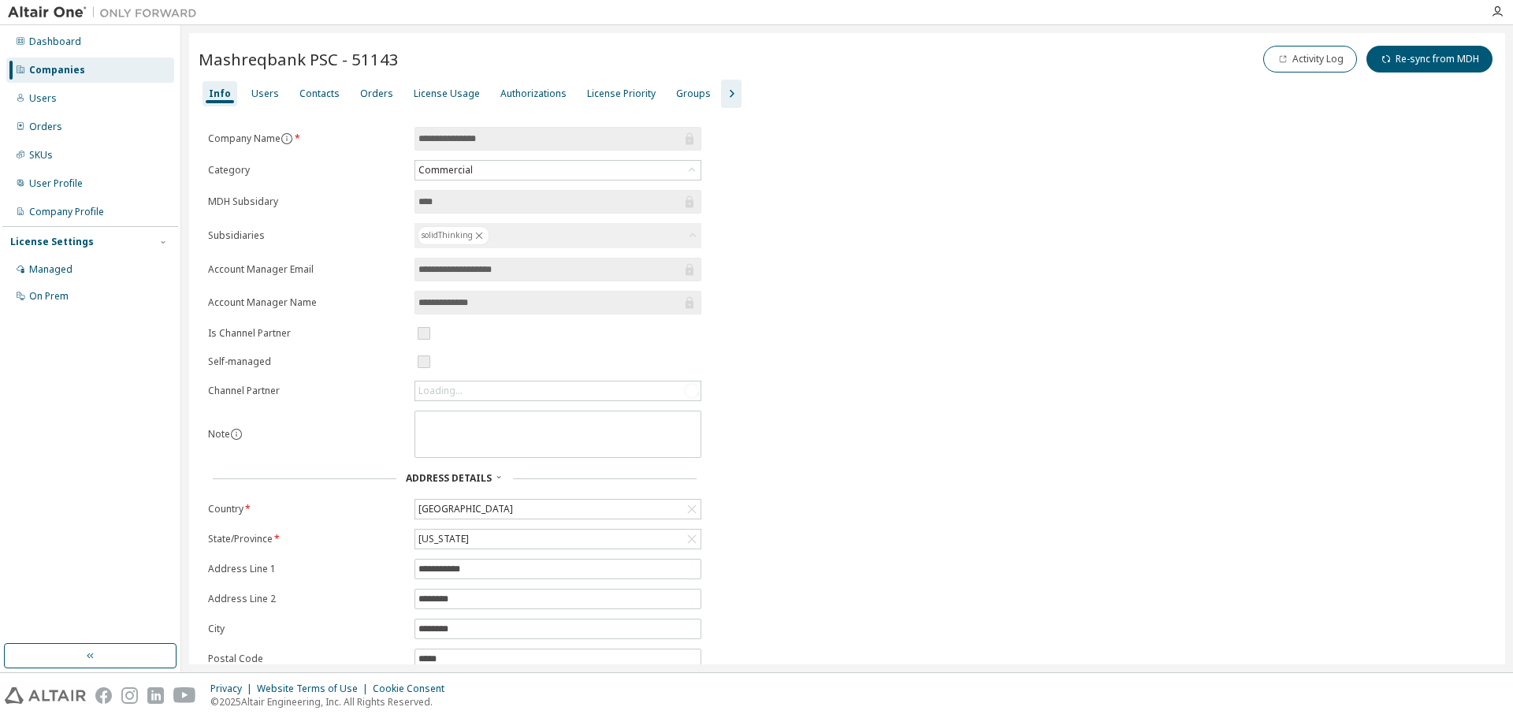
drag, startPoint x: 825, startPoint y: 240, endPoint x: 812, endPoint y: 223, distance: 21.4
click at [826, 240] on div "**********" at bounding box center [847, 432] width 1297 height 610
click at [259, 98] on div "Users" at bounding box center [265, 93] width 28 height 13
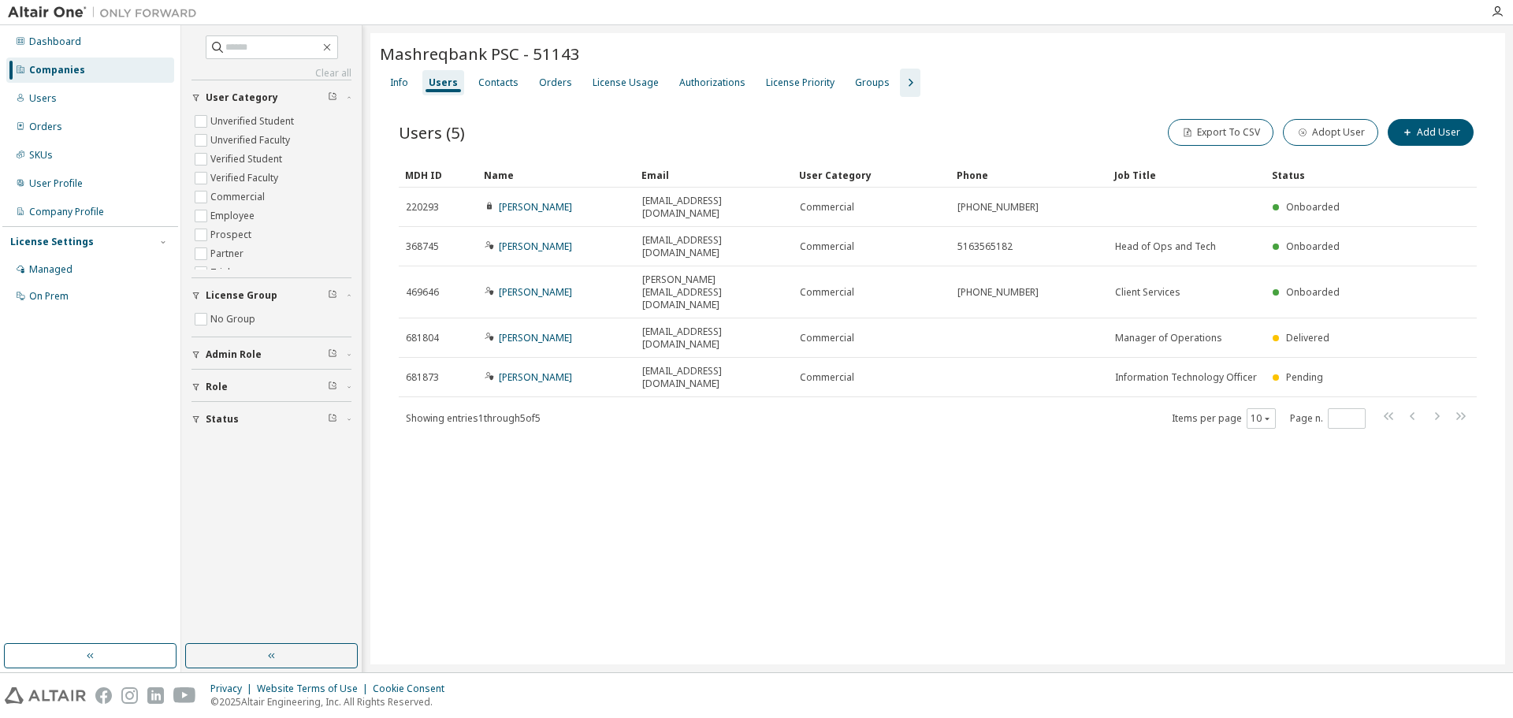
click at [626, 566] on div "Mashreqbank PSC - 51143 Clear Load Save Save As Field Operator Value Select fil…" at bounding box center [937, 348] width 1134 height 631
click at [622, 82] on div "License Usage" at bounding box center [625, 82] width 66 height 13
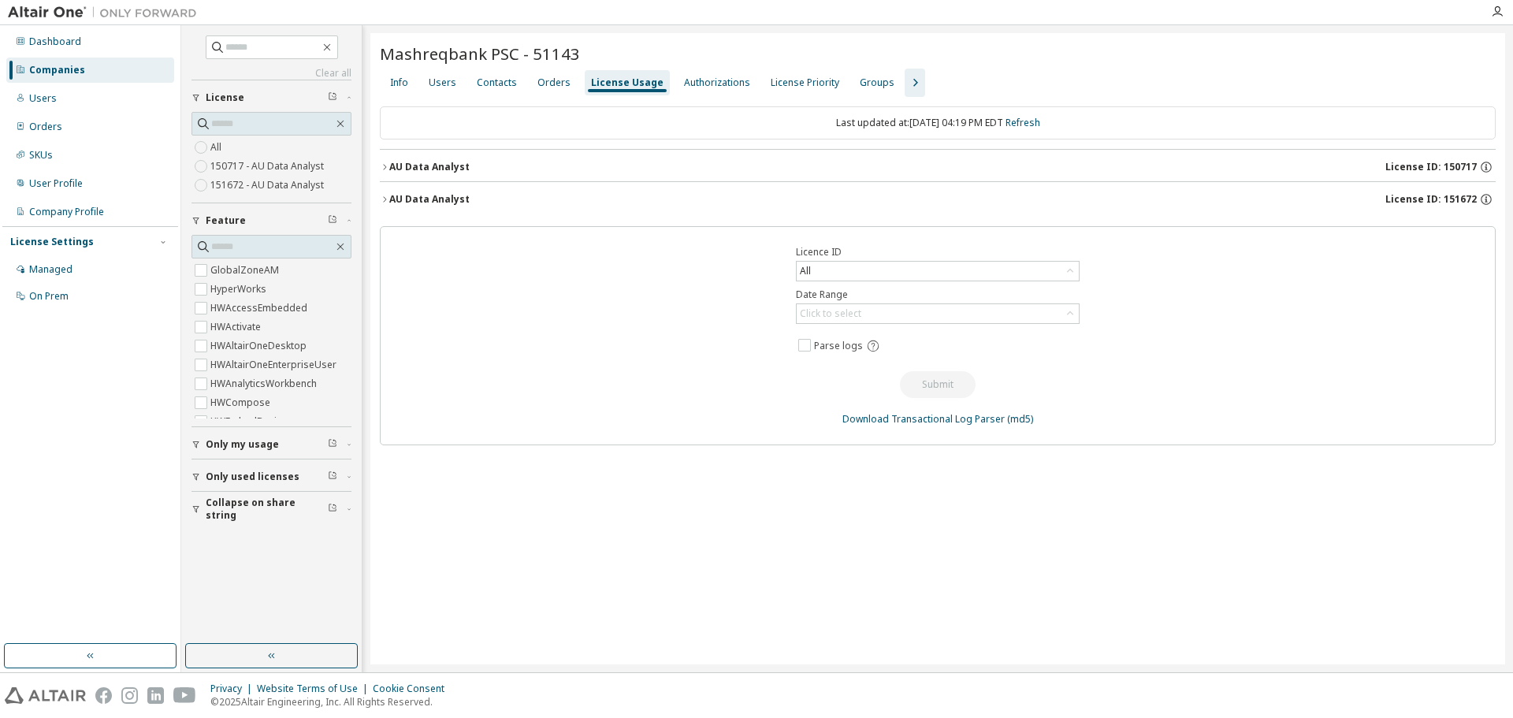
click at [420, 163] on div "AU Data Analyst" at bounding box center [429, 167] width 80 height 13
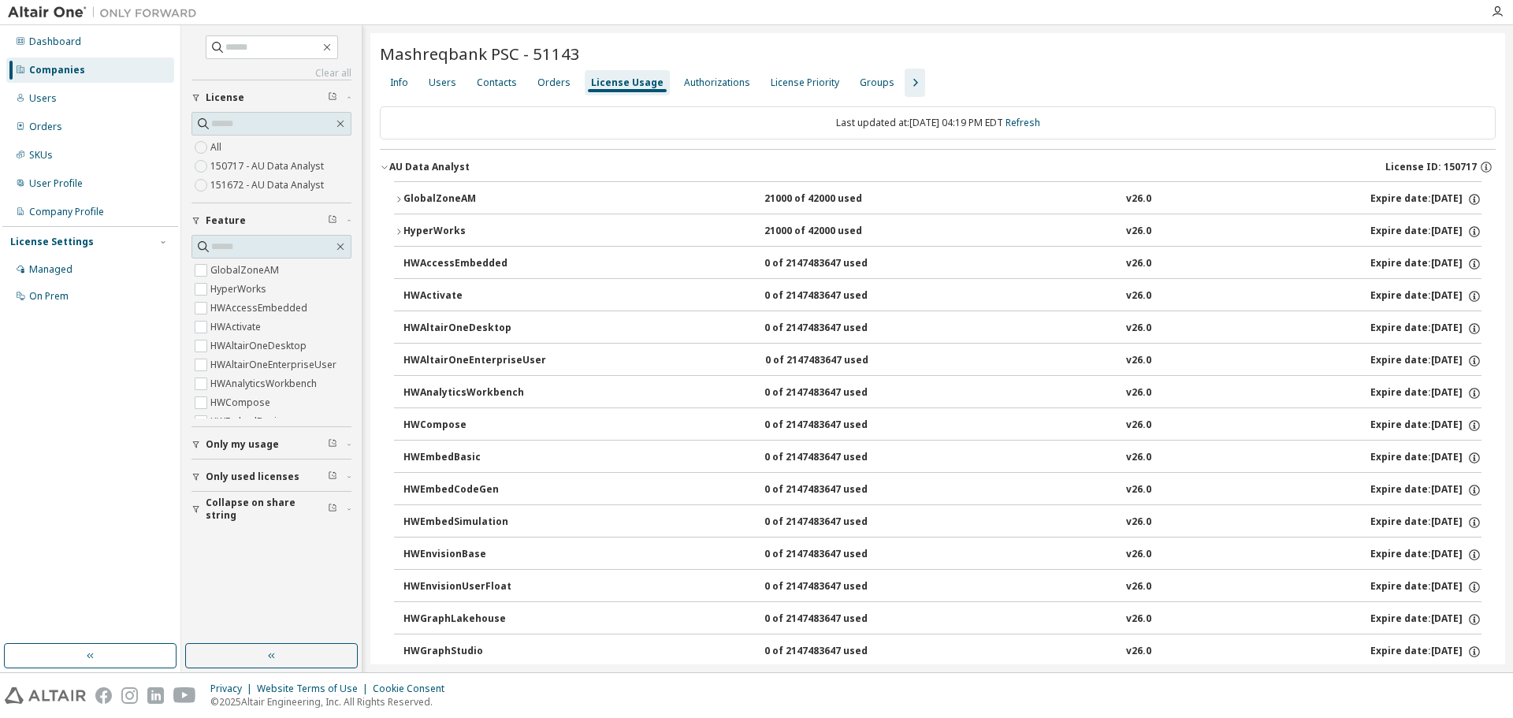
click at [458, 197] on div "GlobalZoneAM" at bounding box center [474, 199] width 142 height 14
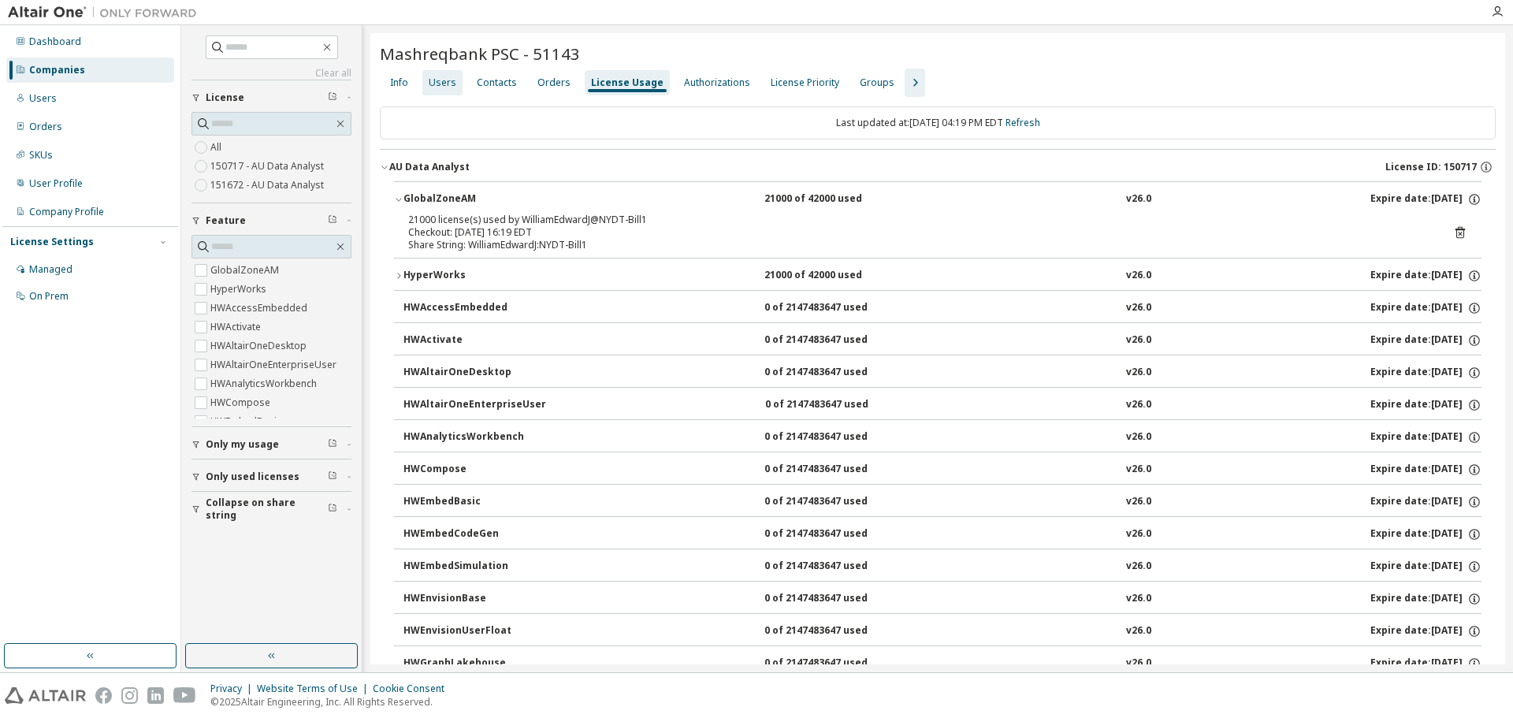
click at [450, 84] on div "Users" at bounding box center [443, 82] width 28 height 13
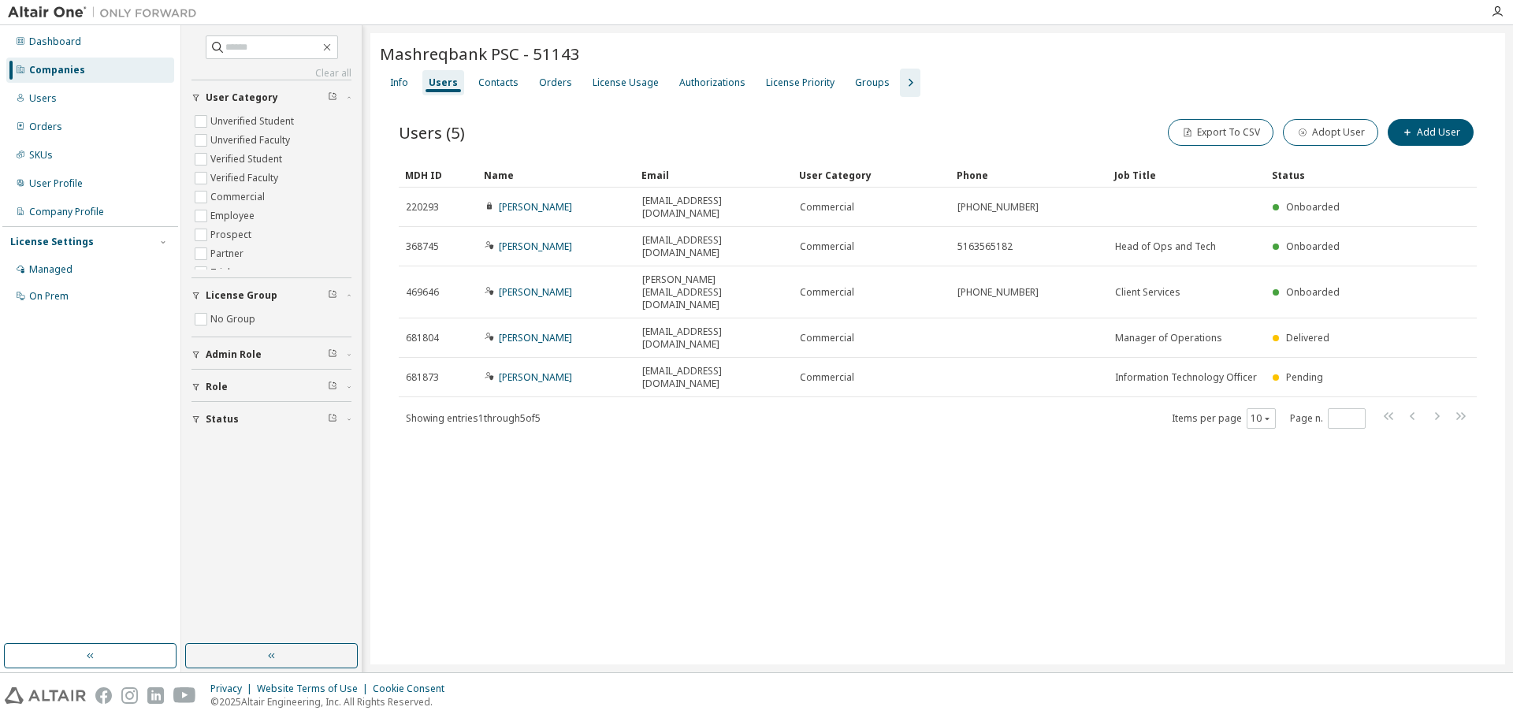
click at [636, 551] on div "Mashreqbank PSC - 51143 Clear Load Save Save As Field Operator Value Select fil…" at bounding box center [937, 348] width 1134 height 631
click at [514, 554] on div "Mashreqbank PSC - 51143 Clear Load Save Save As Field Operator Value Select fil…" at bounding box center [937, 348] width 1134 height 631
click at [520, 529] on div "Mashreqbank PSC - 51143 Clear Load Save Save As Field Operator Value Select fil…" at bounding box center [937, 348] width 1134 height 631
click at [542, 585] on div "Mashreqbank PSC - 51143 Clear Load Save Save As Field Operator Value Select fil…" at bounding box center [937, 348] width 1134 height 631
drag, startPoint x: 12, startPoint y: 0, endPoint x: 788, endPoint y: 484, distance: 914.4
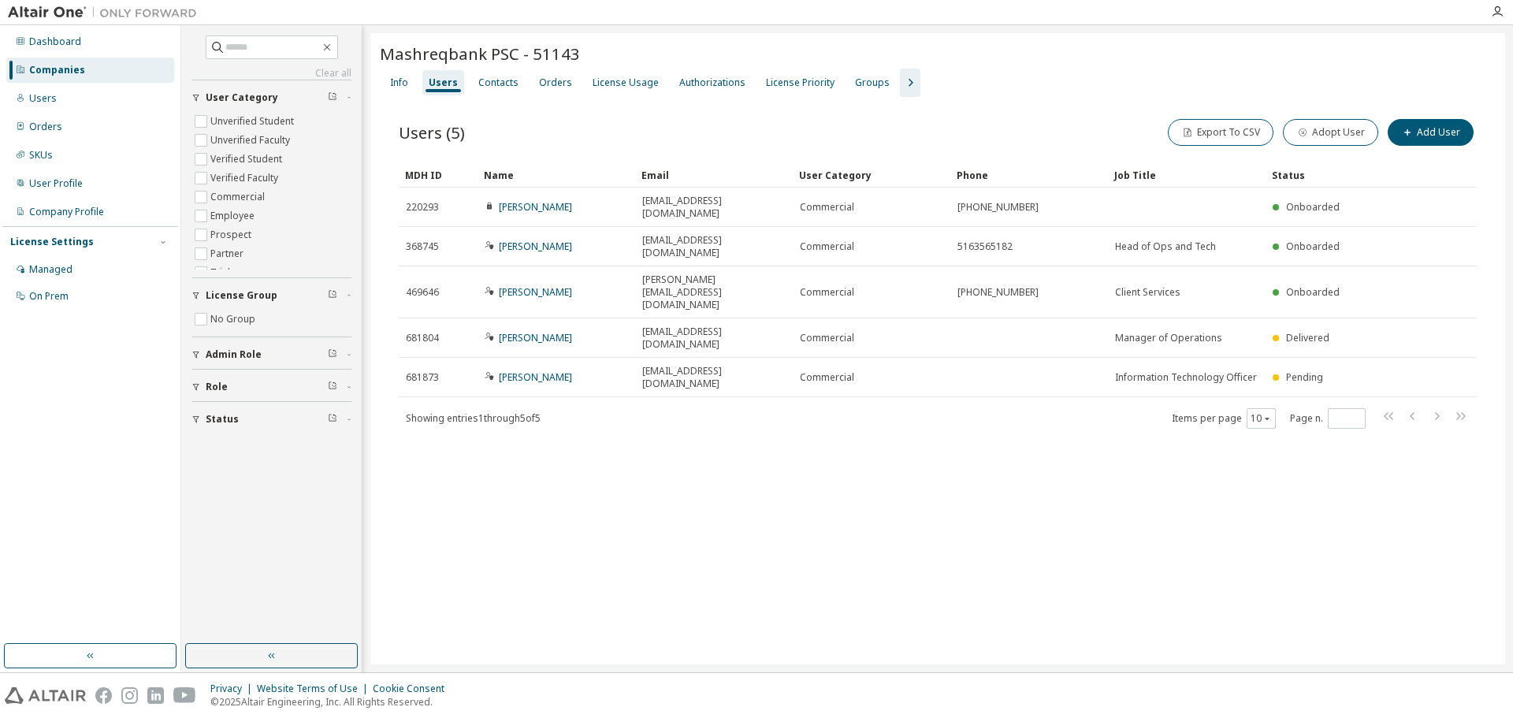
click at [912, 480] on div "Mashreqbank PSC - 51143 Clear Load Save Save As Field Operator Value Select fil…" at bounding box center [937, 348] width 1134 height 631
click at [58, 72] on div "Companies" at bounding box center [57, 70] width 56 height 13
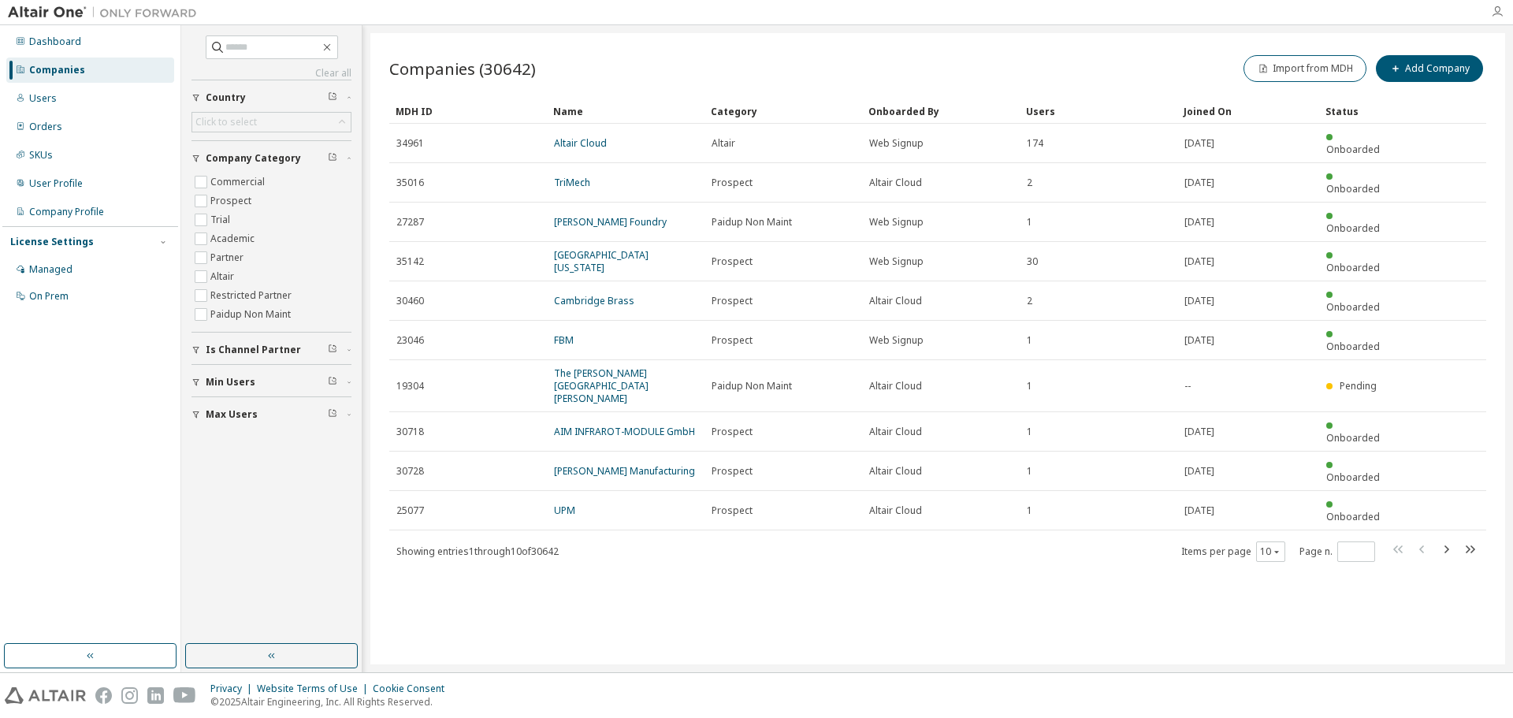
click at [1494, 12] on icon "button" at bounding box center [1497, 12] width 13 height 13
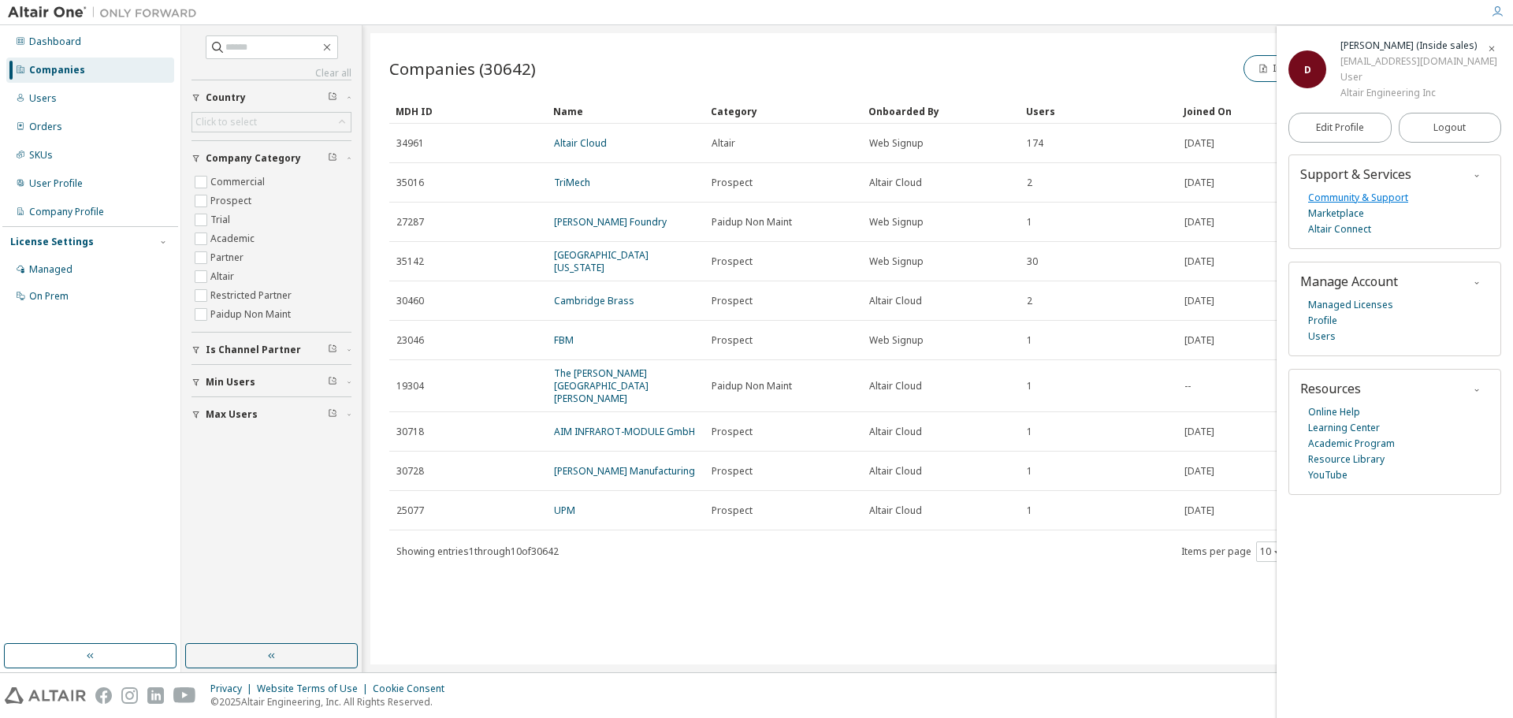
click at [1343, 193] on link "Community & Support" at bounding box center [1358, 198] width 100 height 16
click at [284, 44] on input "text" at bounding box center [272, 47] width 95 height 16
type input "*******"
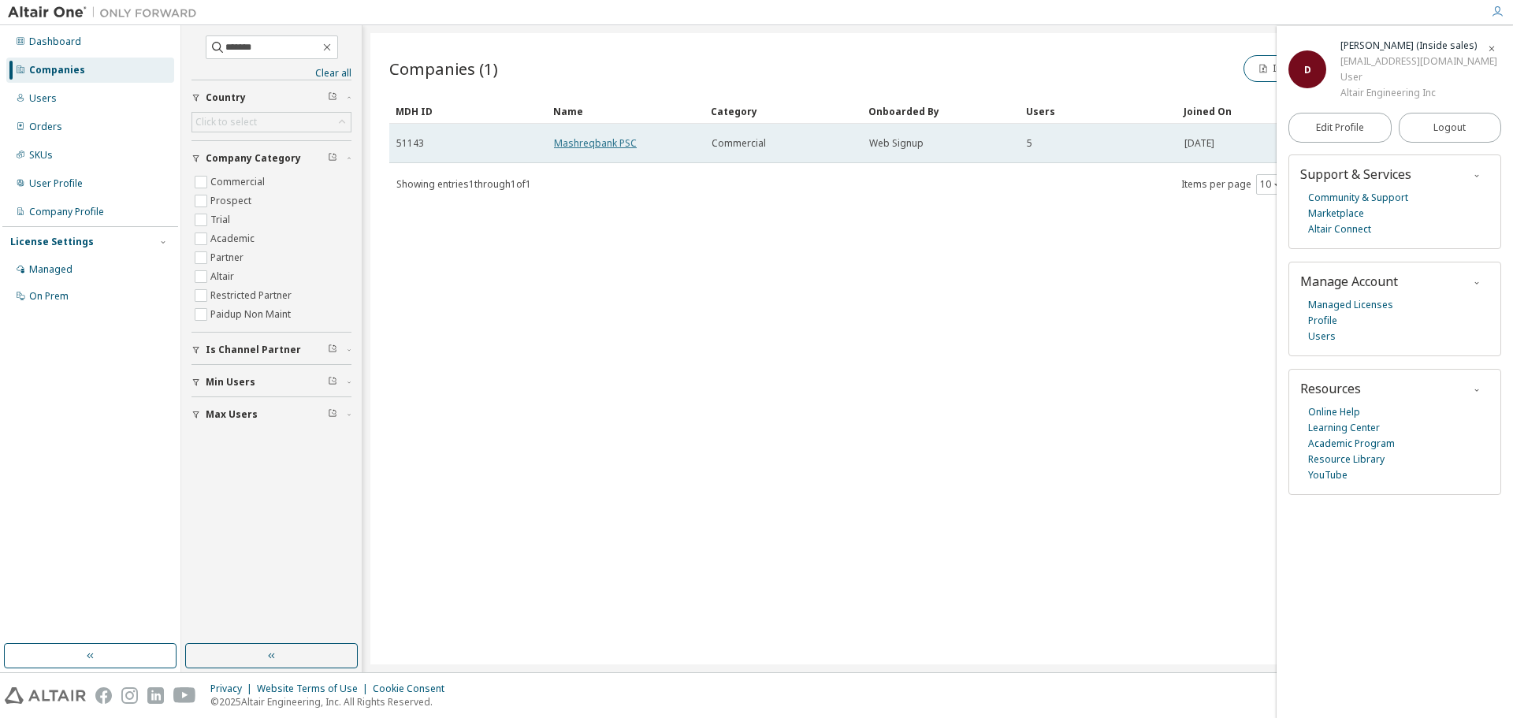
click at [602, 136] on link "Mashreqbank PSC" at bounding box center [595, 142] width 83 height 13
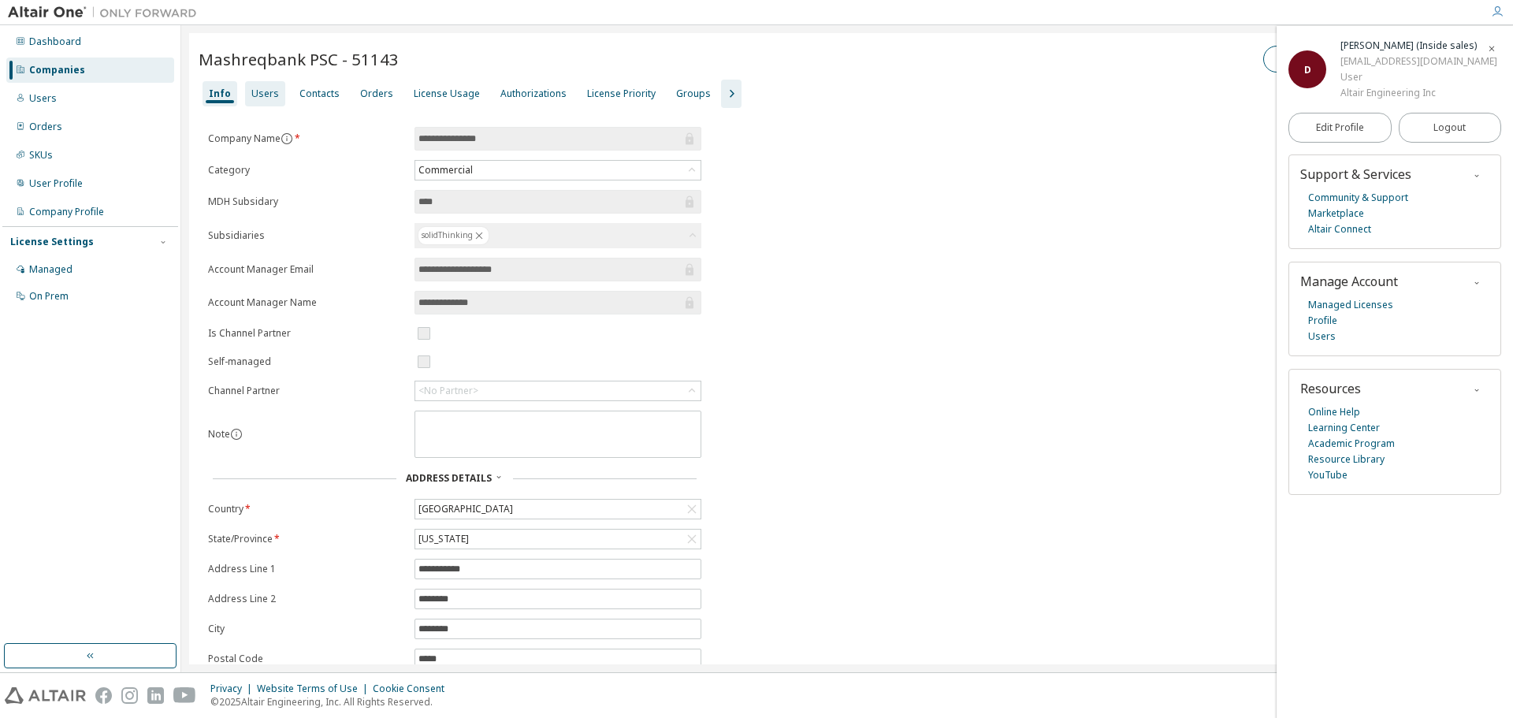
click at [258, 95] on div "Users" at bounding box center [265, 93] width 28 height 13
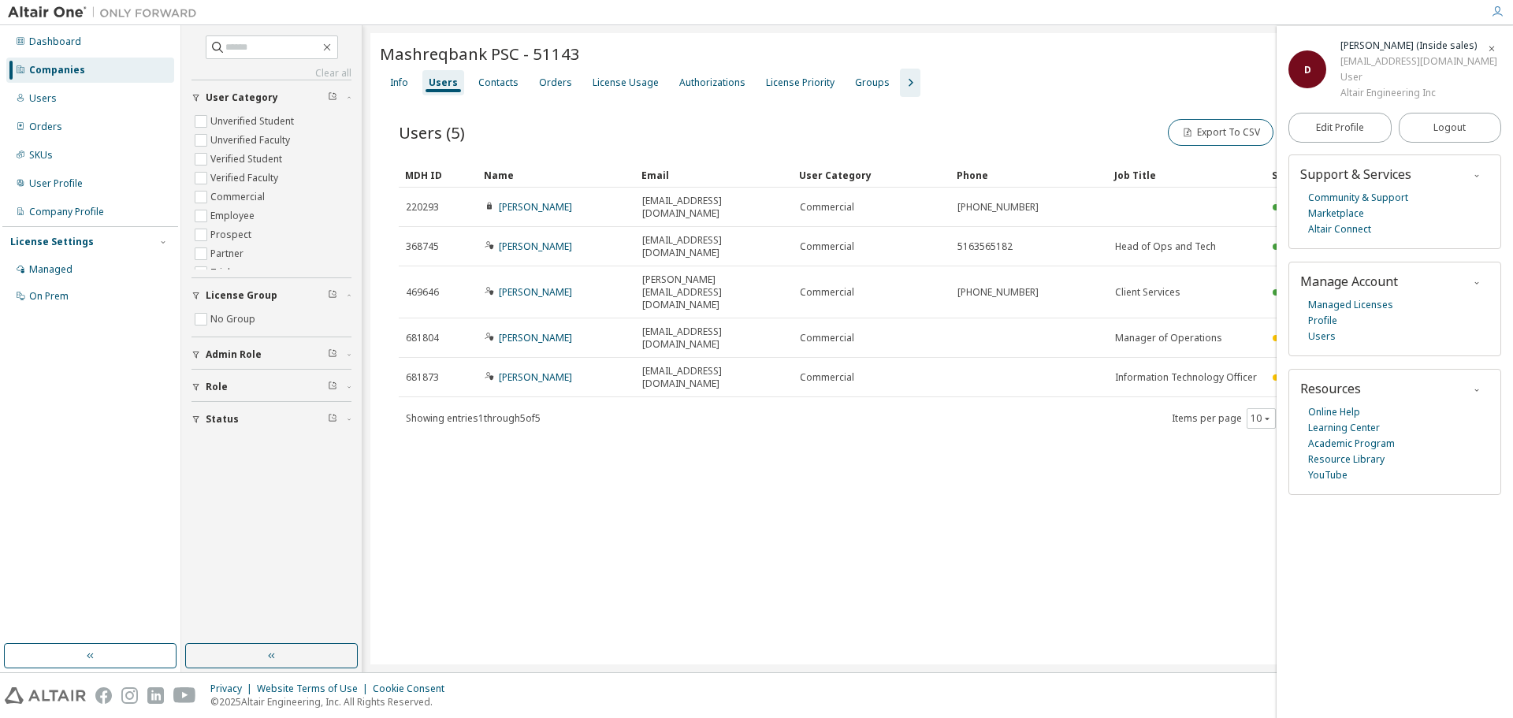
click at [1484, 50] on span "button" at bounding box center [1491, 47] width 16 height 25
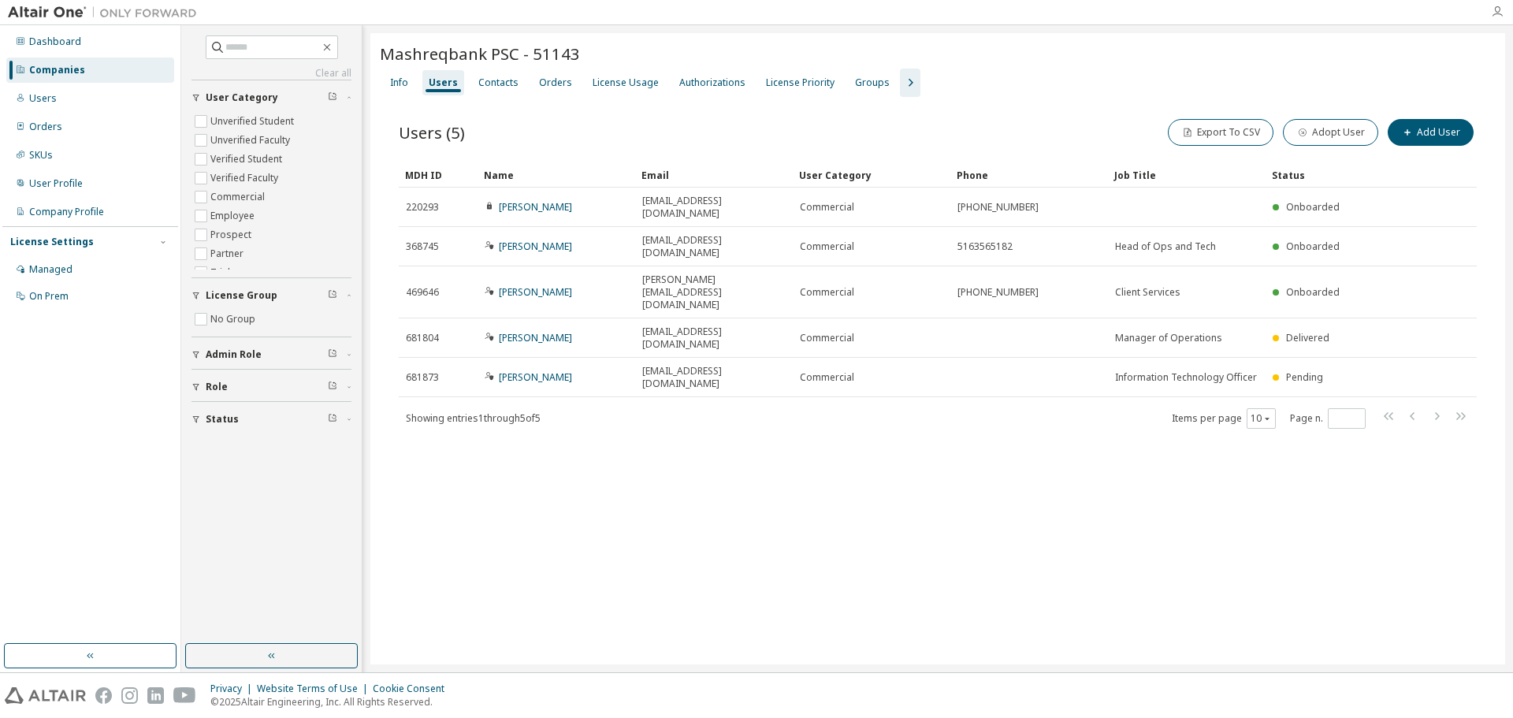
click at [1498, 14] on icon "button" at bounding box center [1497, 12] width 13 height 13
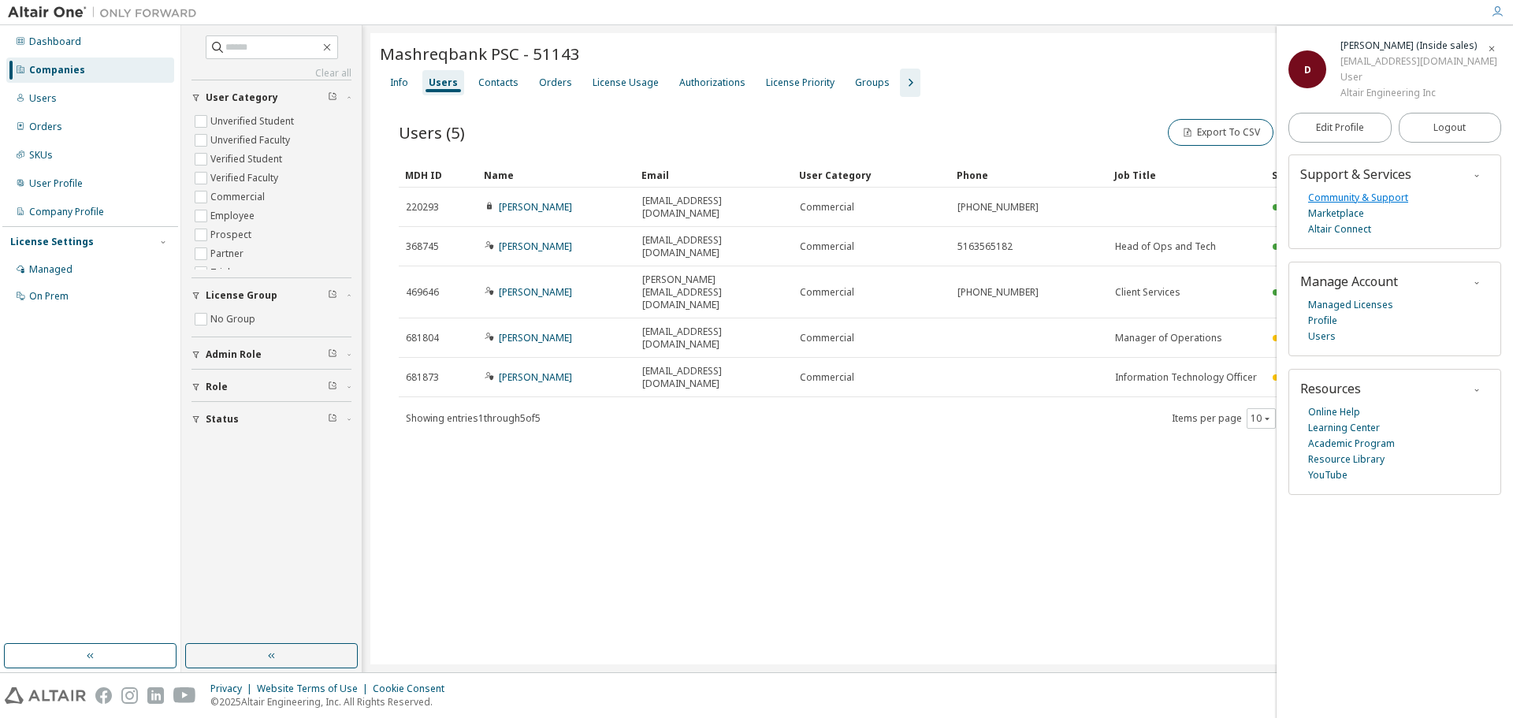
click at [1372, 201] on link "Community & Support" at bounding box center [1358, 198] width 100 height 16
click at [1370, 202] on link "Community & Support" at bounding box center [1358, 198] width 100 height 16
